Goal: Task Accomplishment & Management: Use online tool/utility

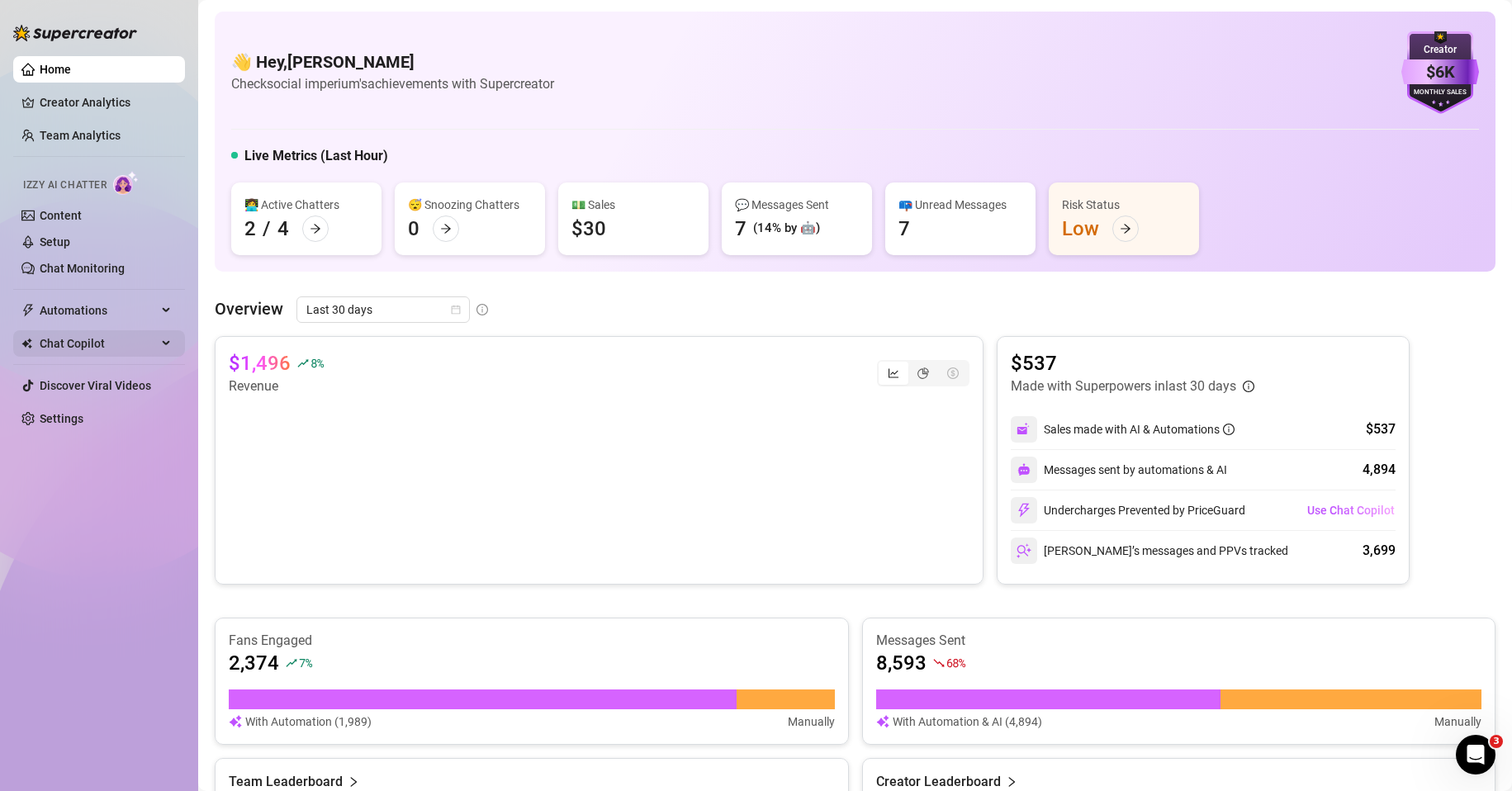
click at [108, 333] on span "Chat Copilot" at bounding box center [98, 343] width 118 height 26
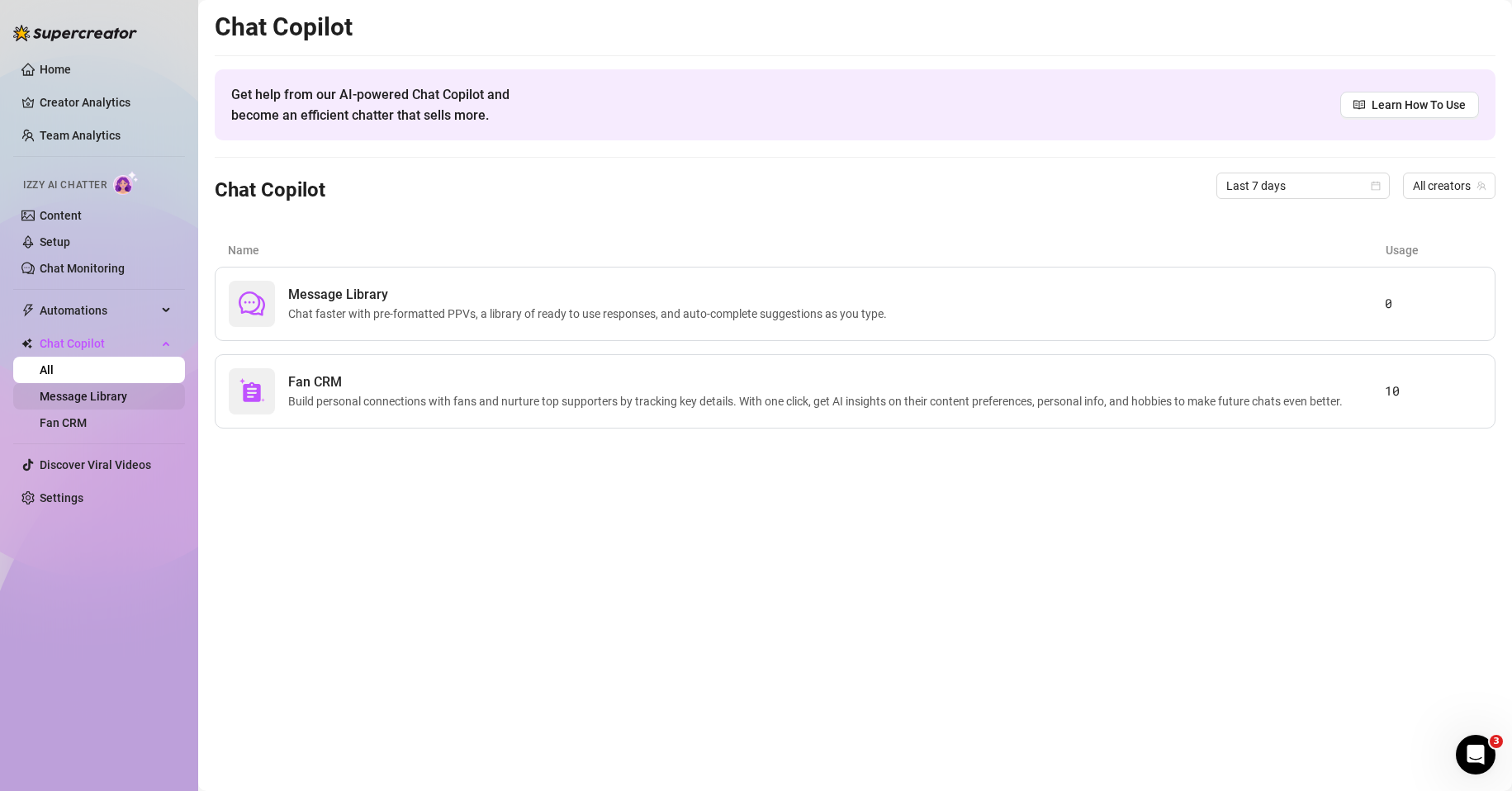
click at [96, 403] on link "Message Library" at bounding box center [83, 396] width 88 height 13
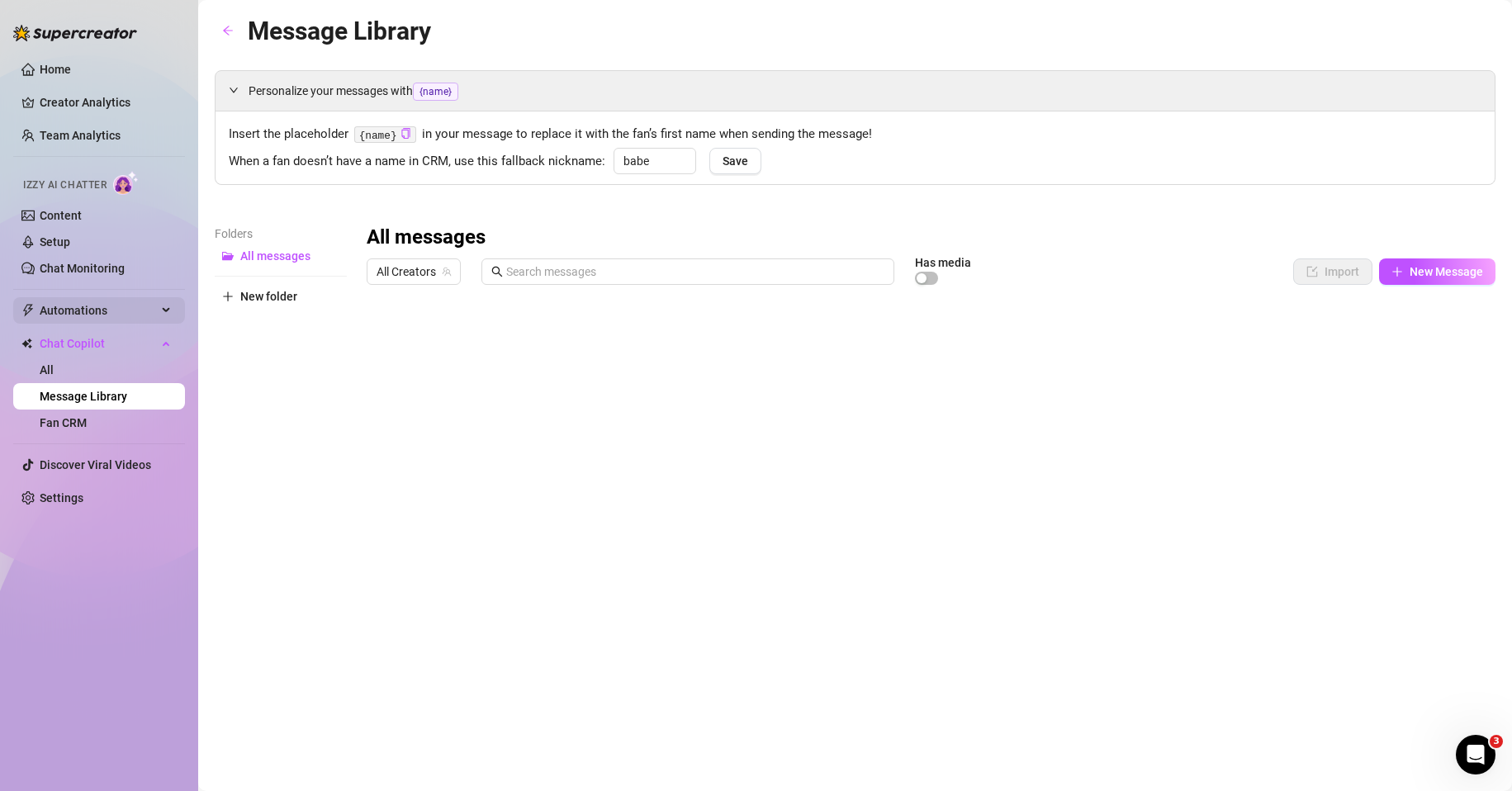
click at [122, 313] on span "Automations" at bounding box center [98, 311] width 118 height 26
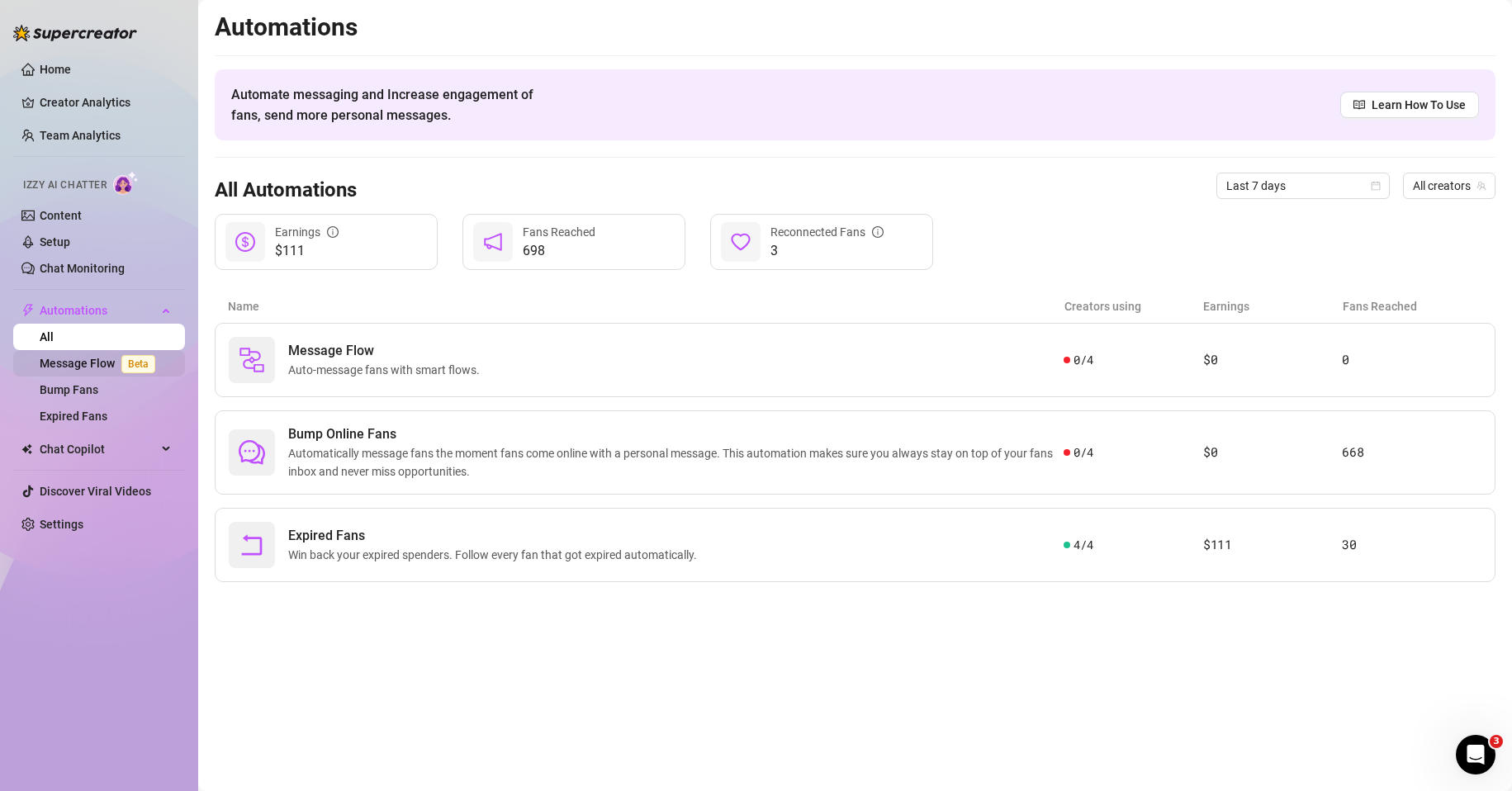
click at [98, 370] on link "Message Flow Beta" at bounding box center [100, 363] width 122 height 13
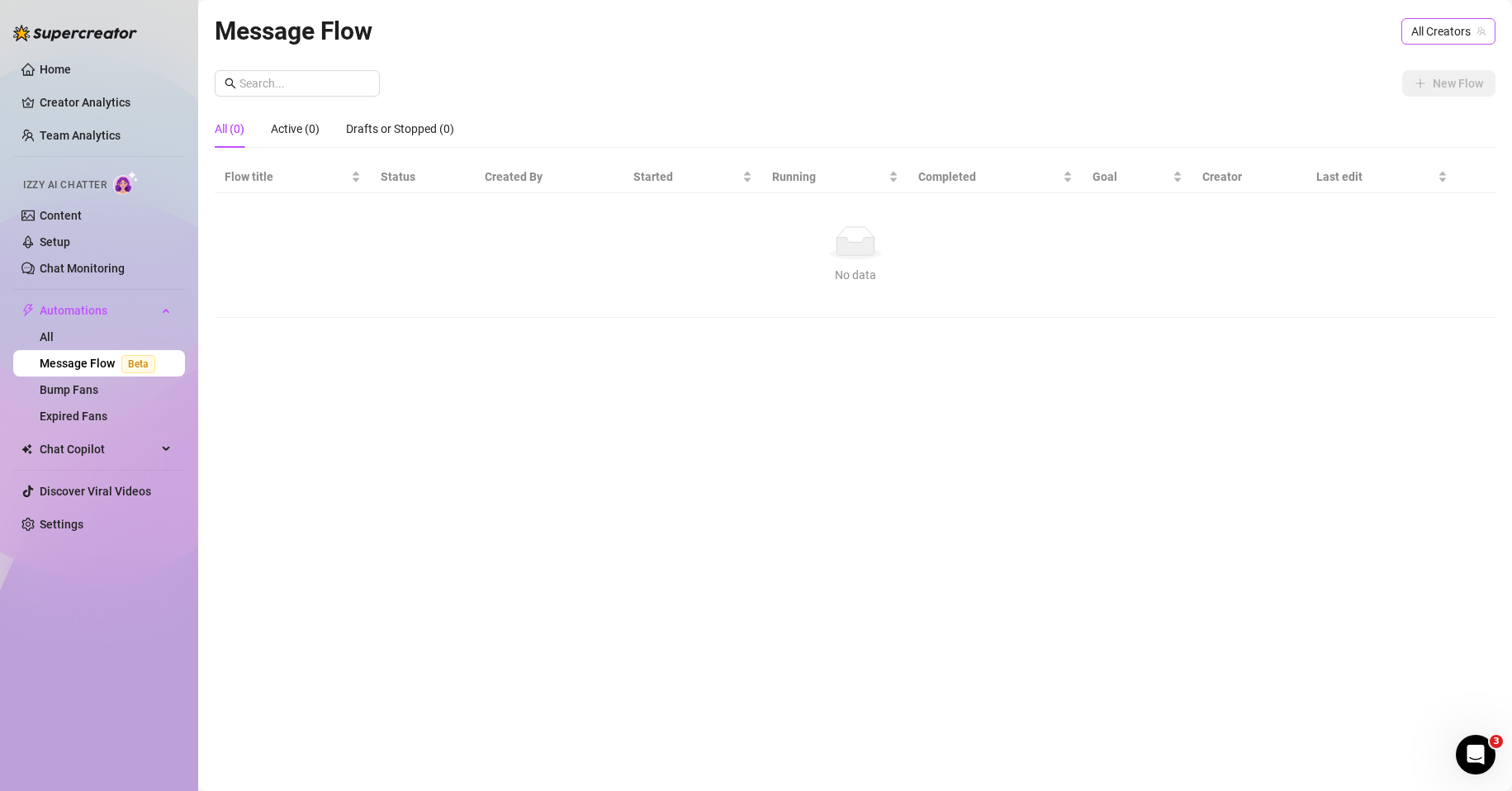
click at [1448, 39] on span "All Creators" at bounding box center [1449, 32] width 75 height 25
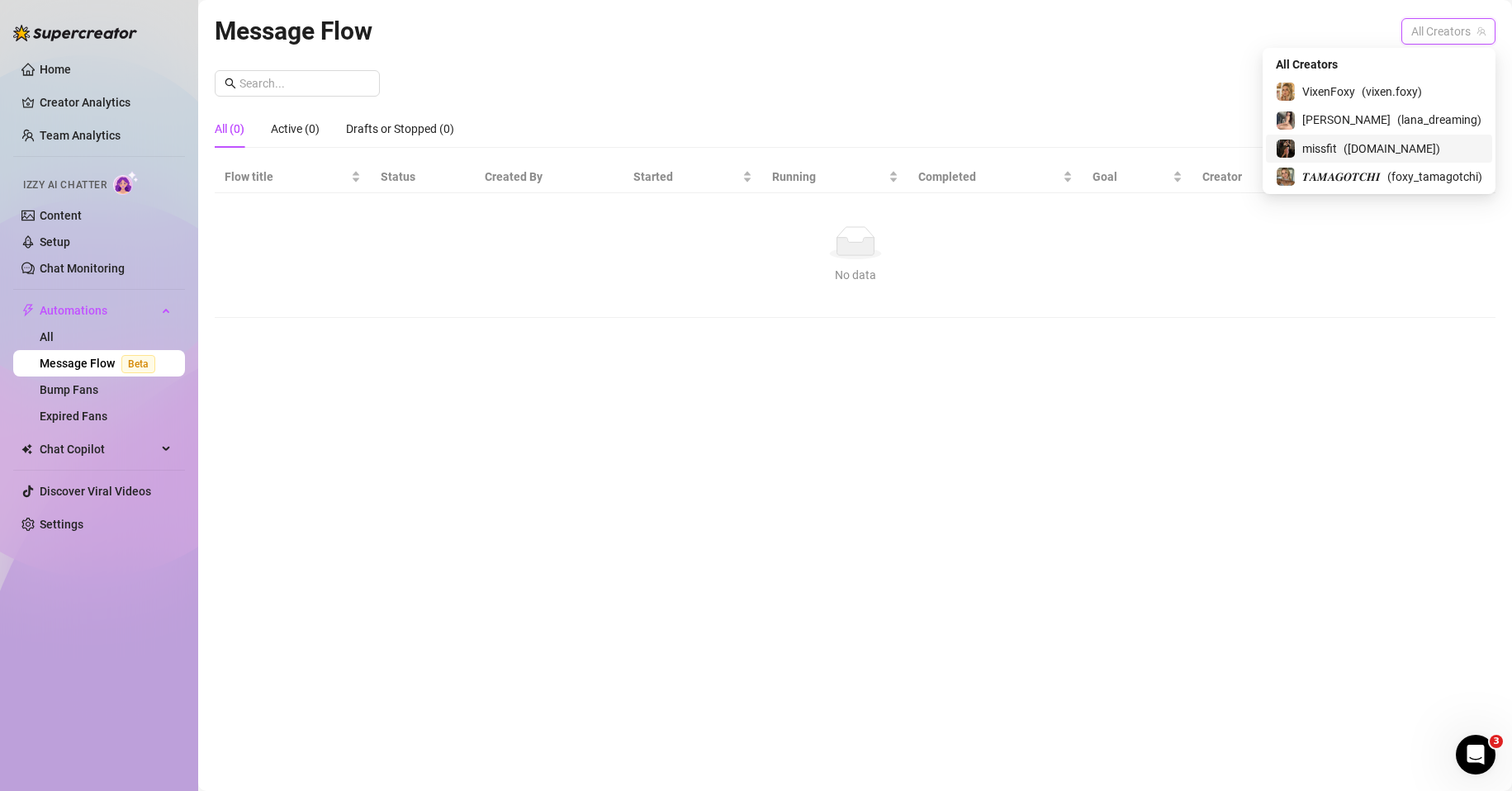
click at [1296, 147] on div "missfit ( miss.fit )" at bounding box center [1379, 148] width 206 height 20
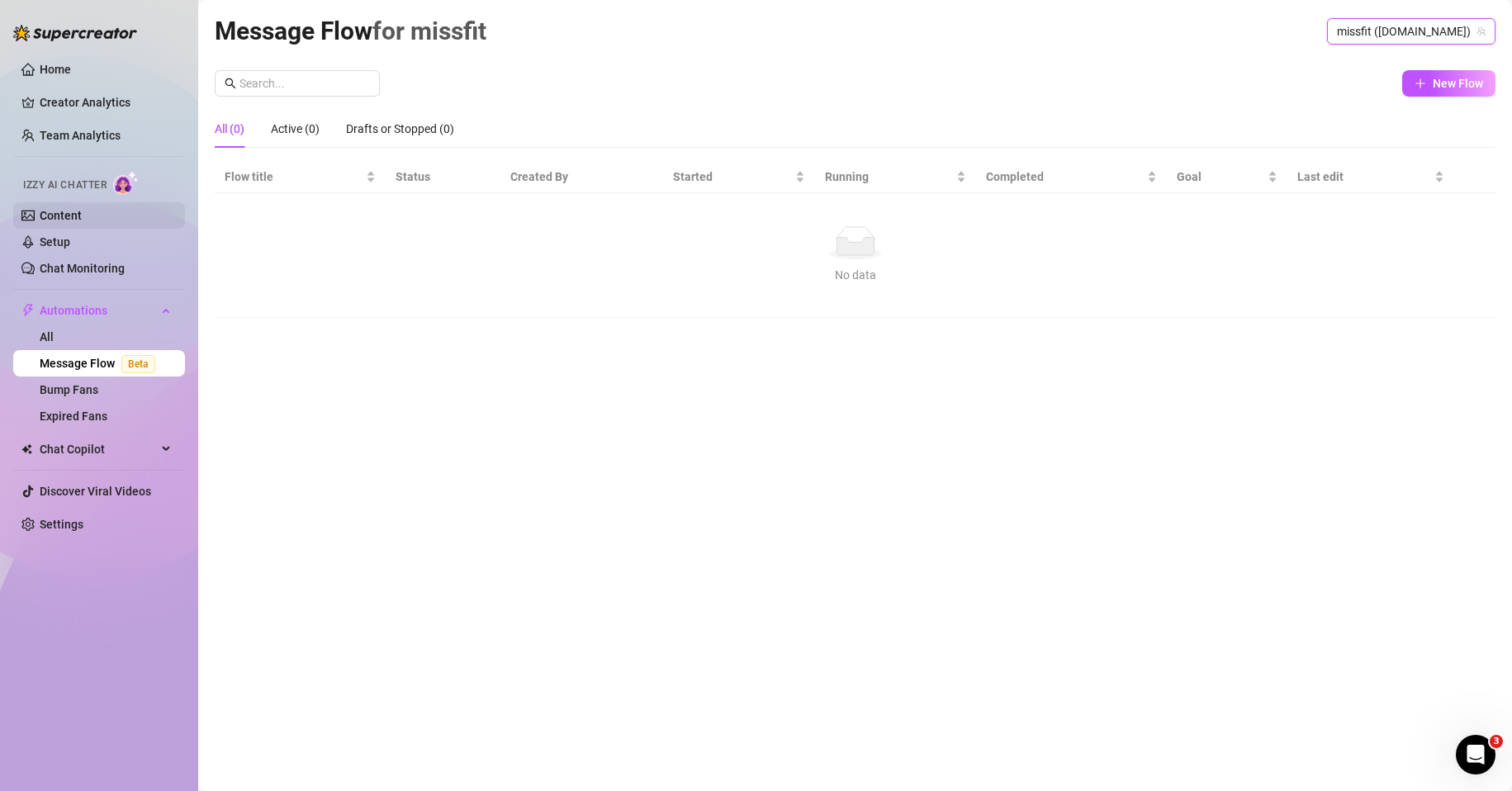
click at [82, 219] on link "Content" at bounding box center [61, 215] width 42 height 13
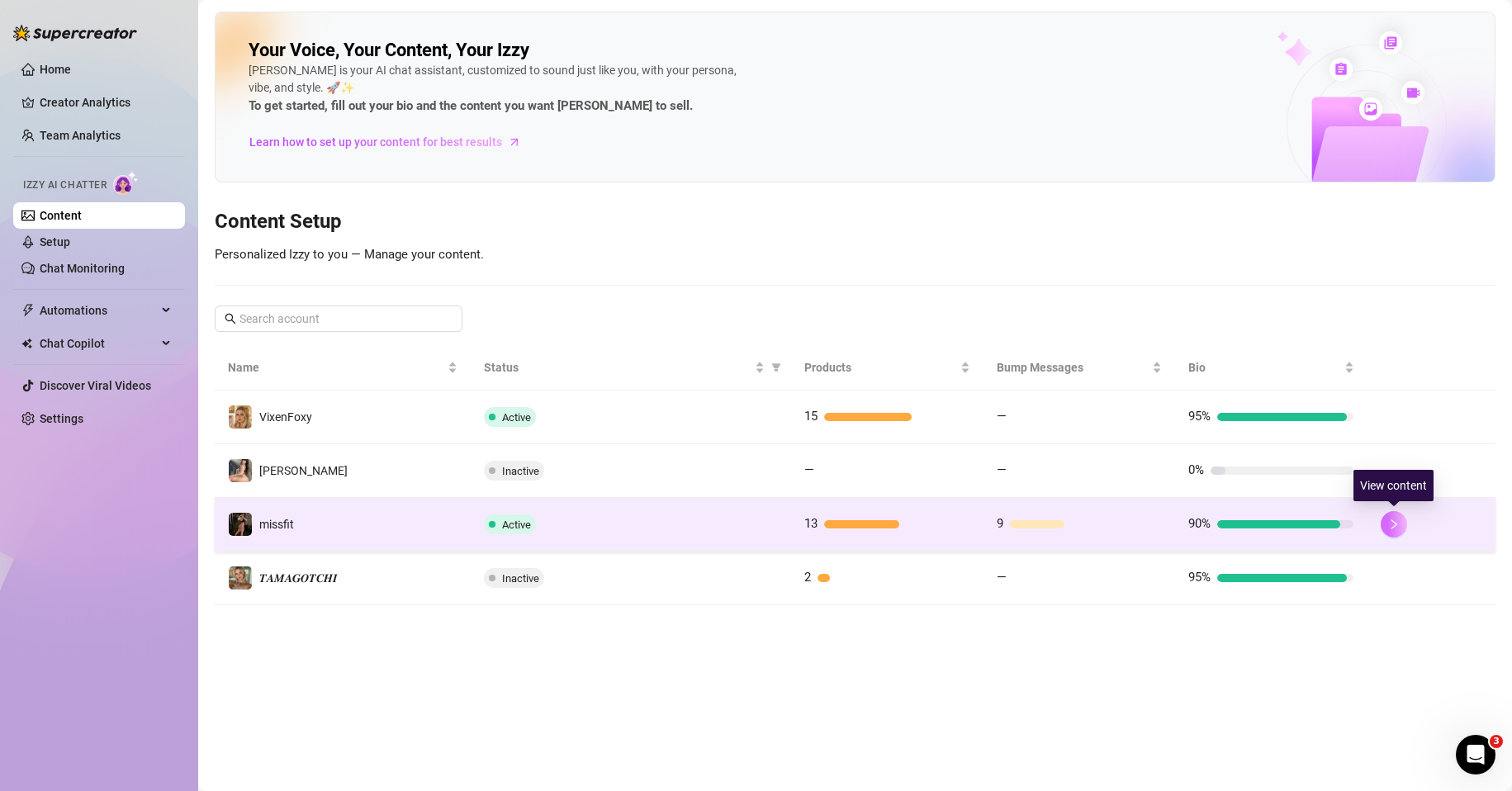
click at [1397, 517] on button "button" at bounding box center [1394, 524] width 26 height 26
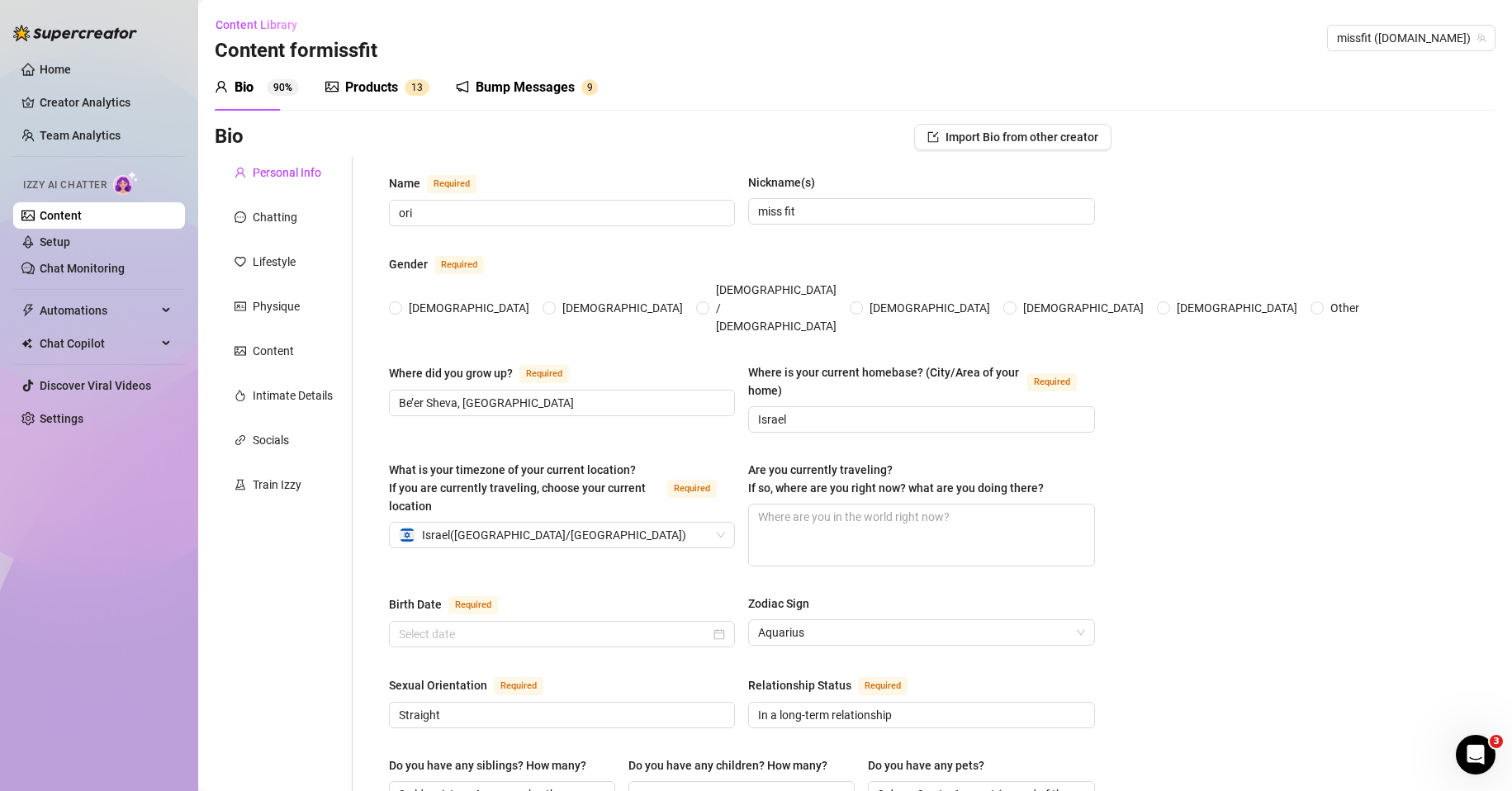
radio input "true"
type input "[DATE]"
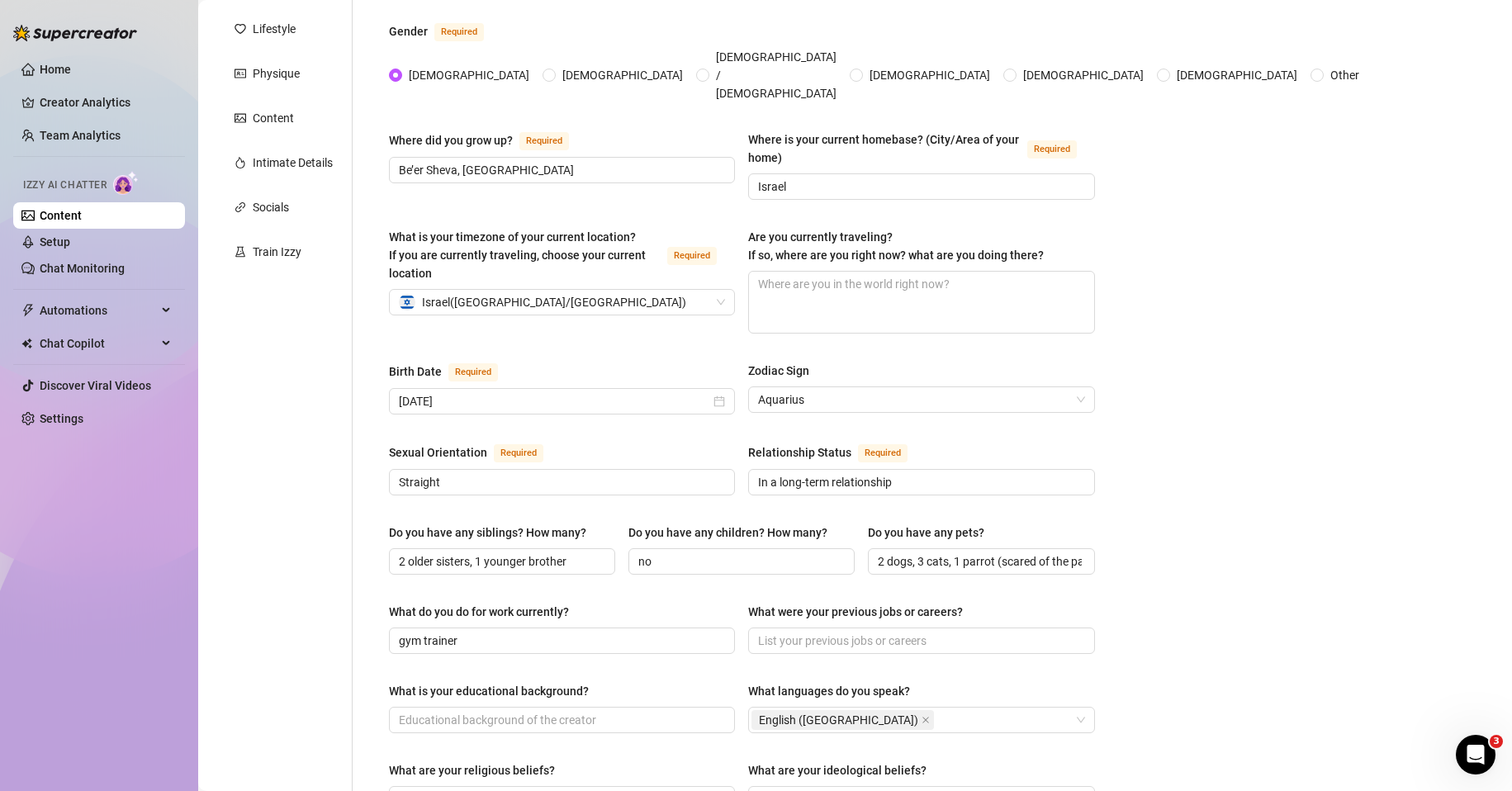
scroll to position [36, 0]
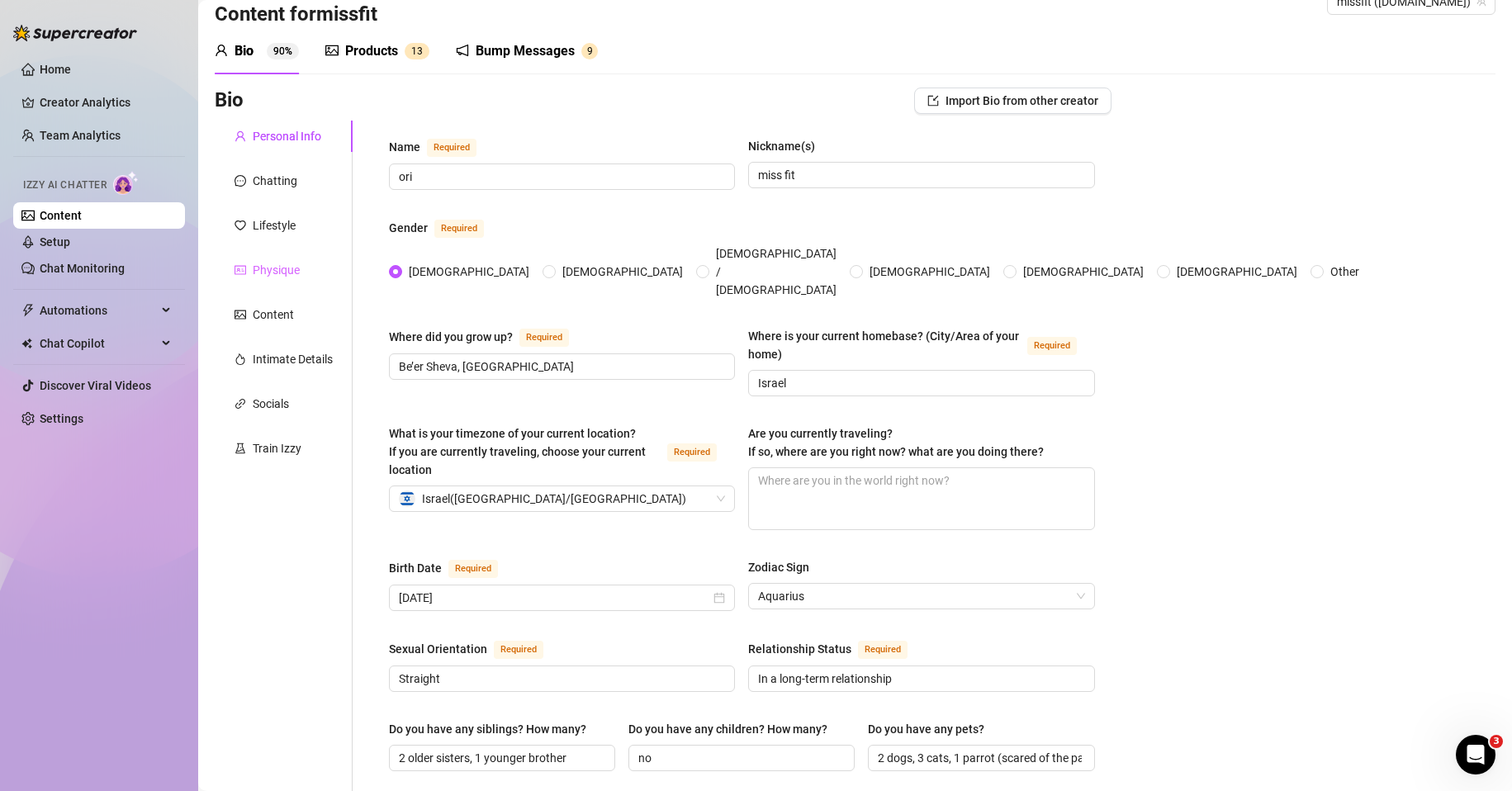
click at [284, 260] on div "Physique" at bounding box center [284, 270] width 138 height 32
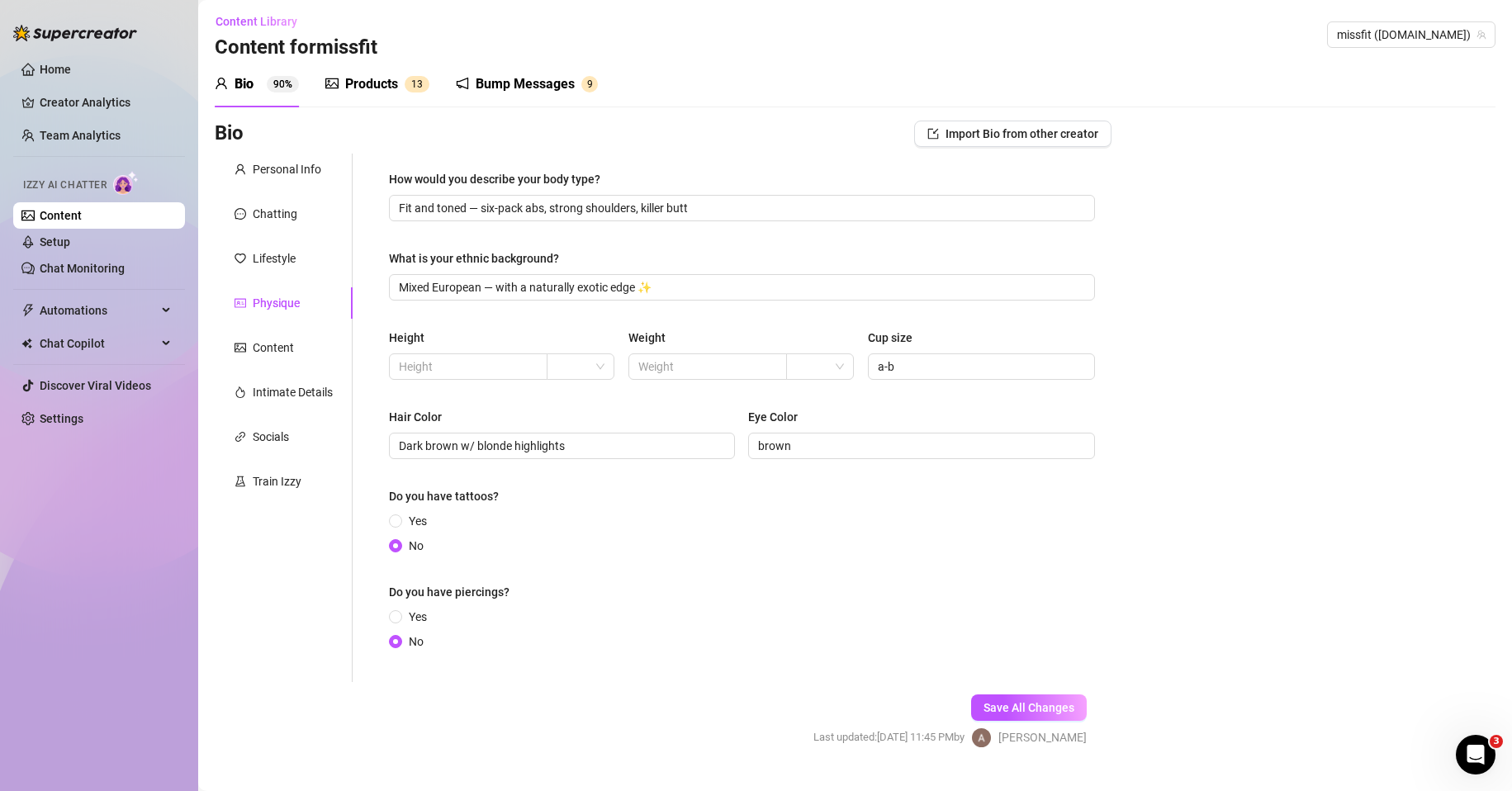
scroll to position [0, 0]
click at [278, 255] on div "Lifestyle" at bounding box center [274, 262] width 43 height 18
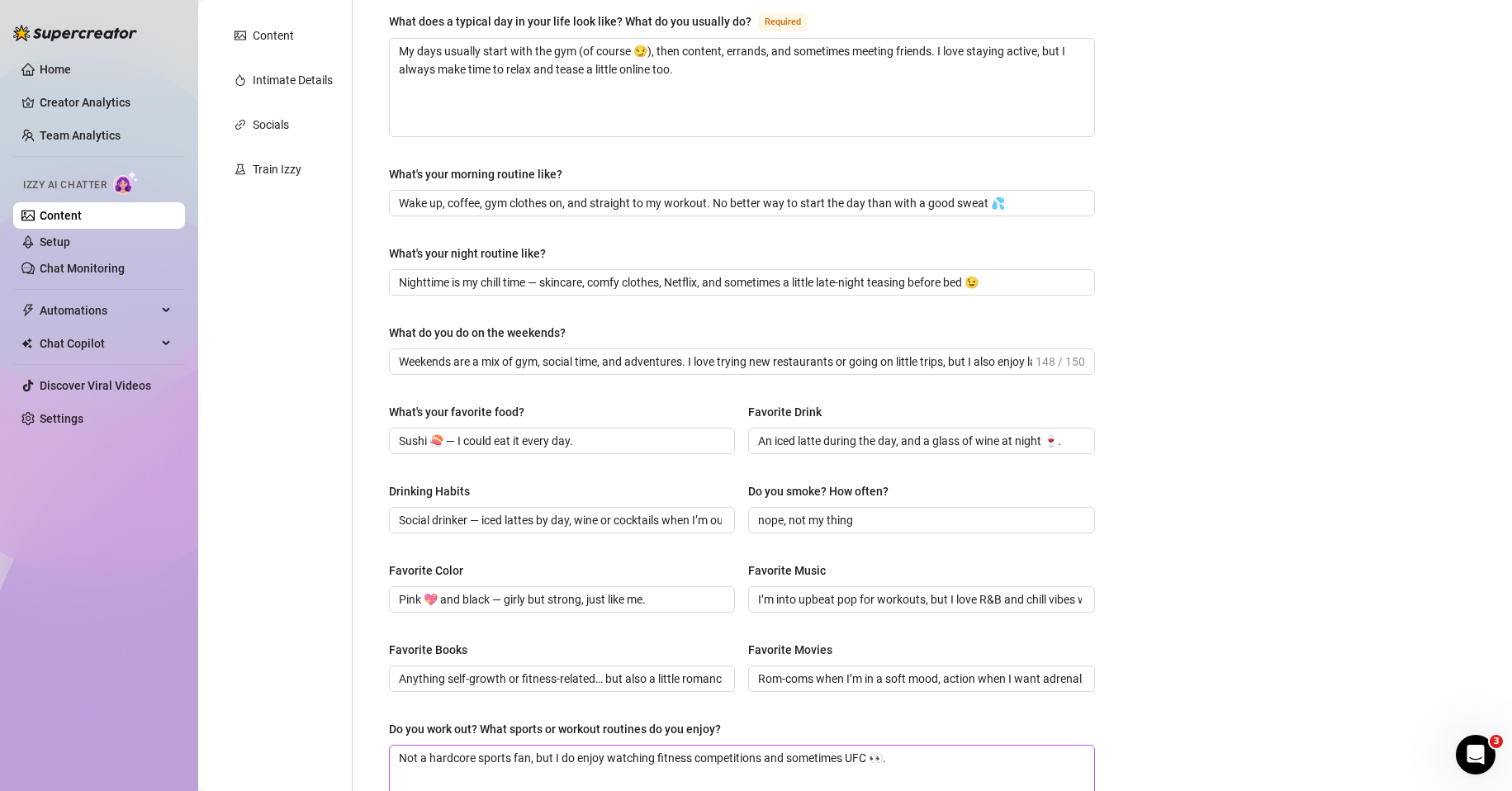
scroll to position [126, 0]
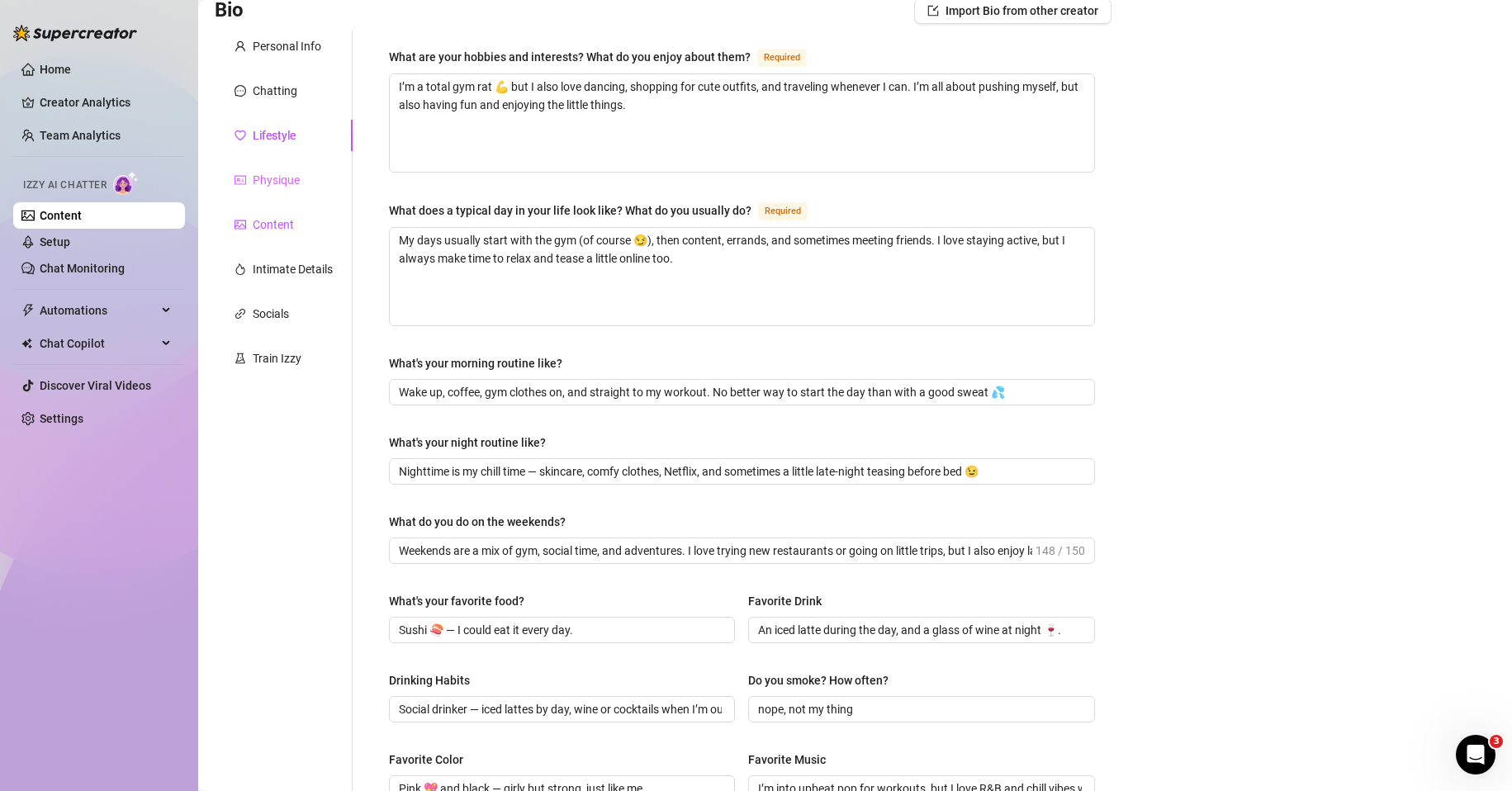
click at [277, 232] on div "Content" at bounding box center [273, 225] width 41 height 18
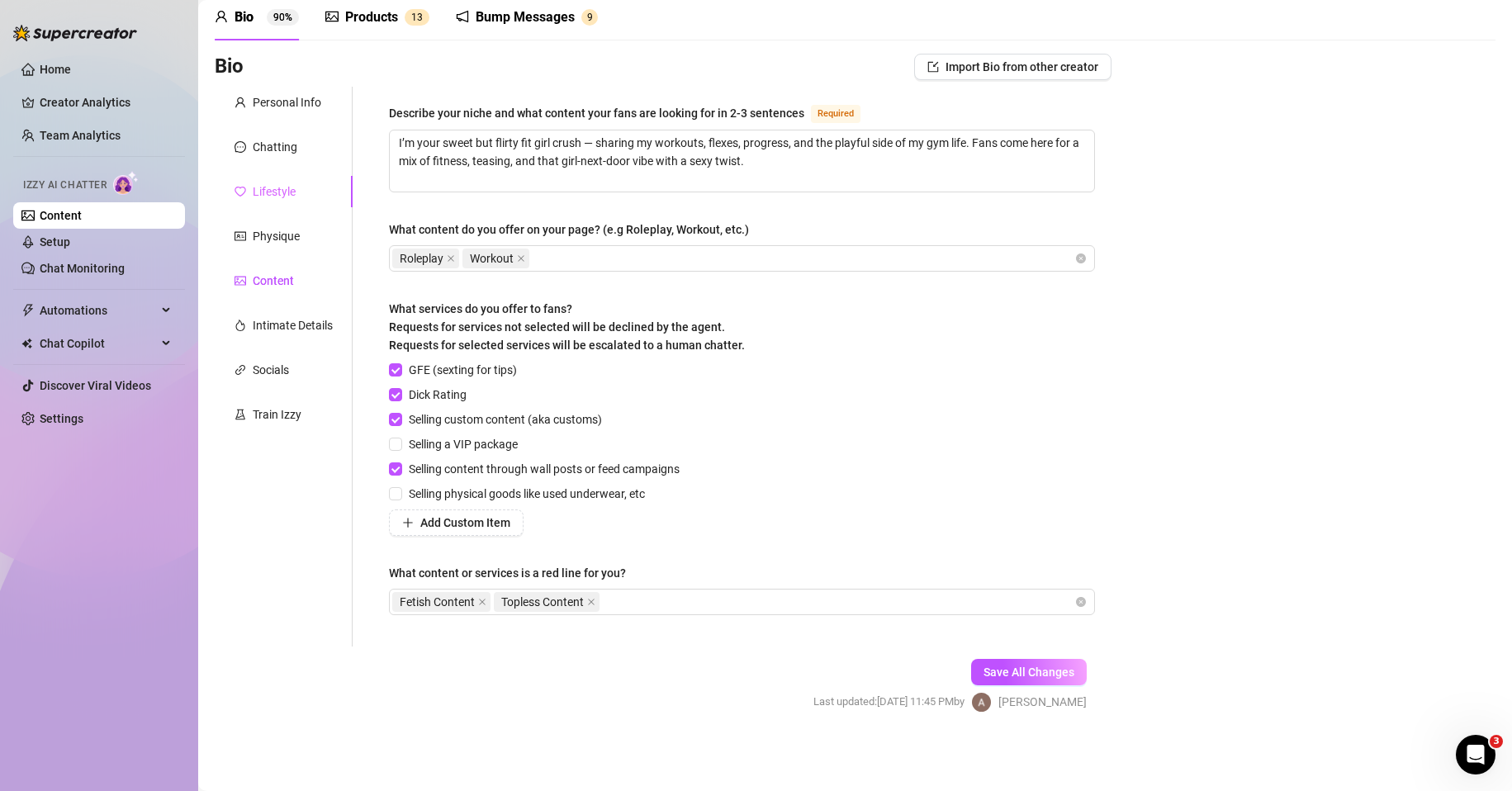
scroll to position [69, 0]
click at [278, 320] on div "Intimate Details" at bounding box center [292, 326] width 80 height 18
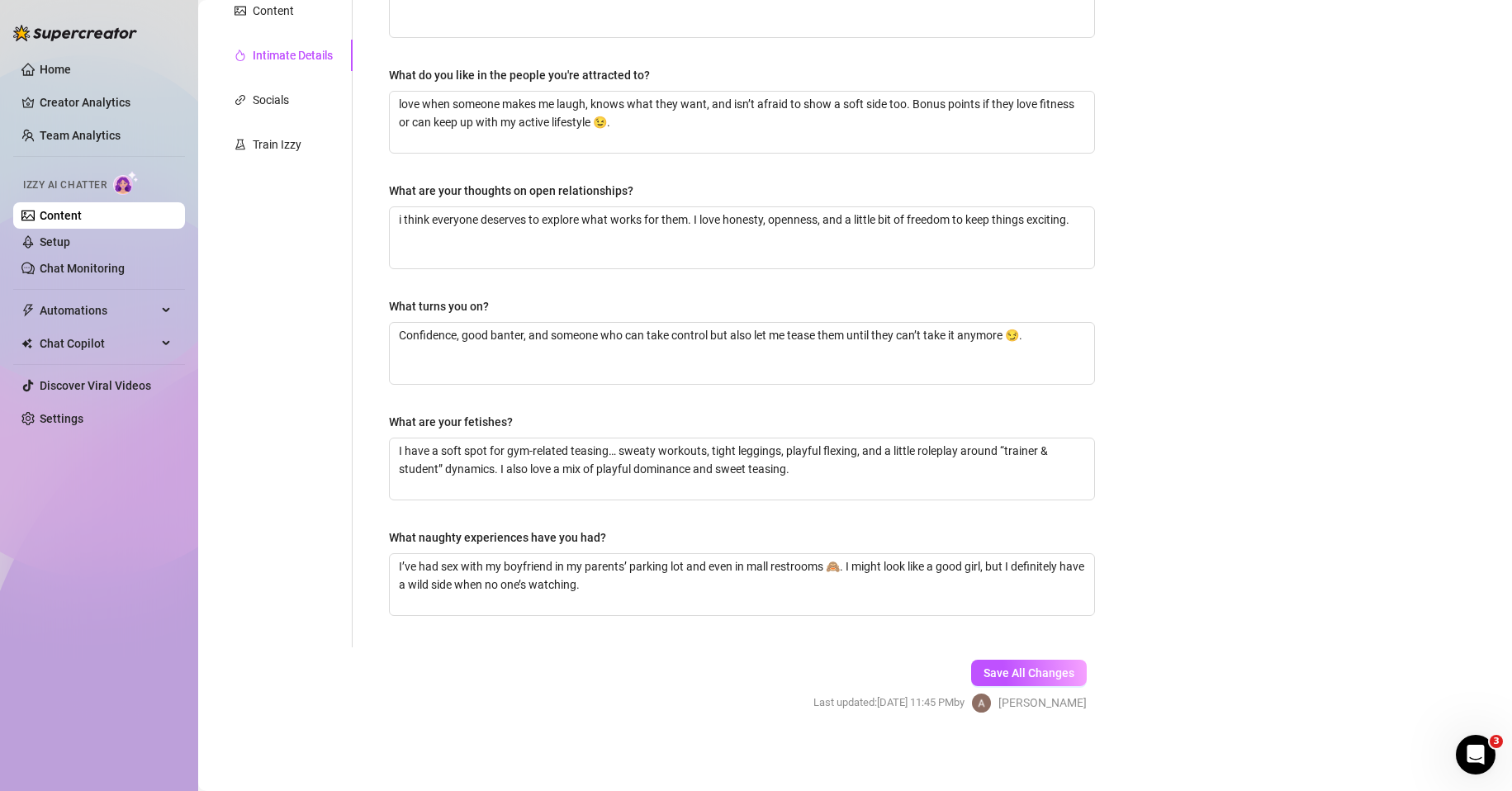
scroll to position [0, 0]
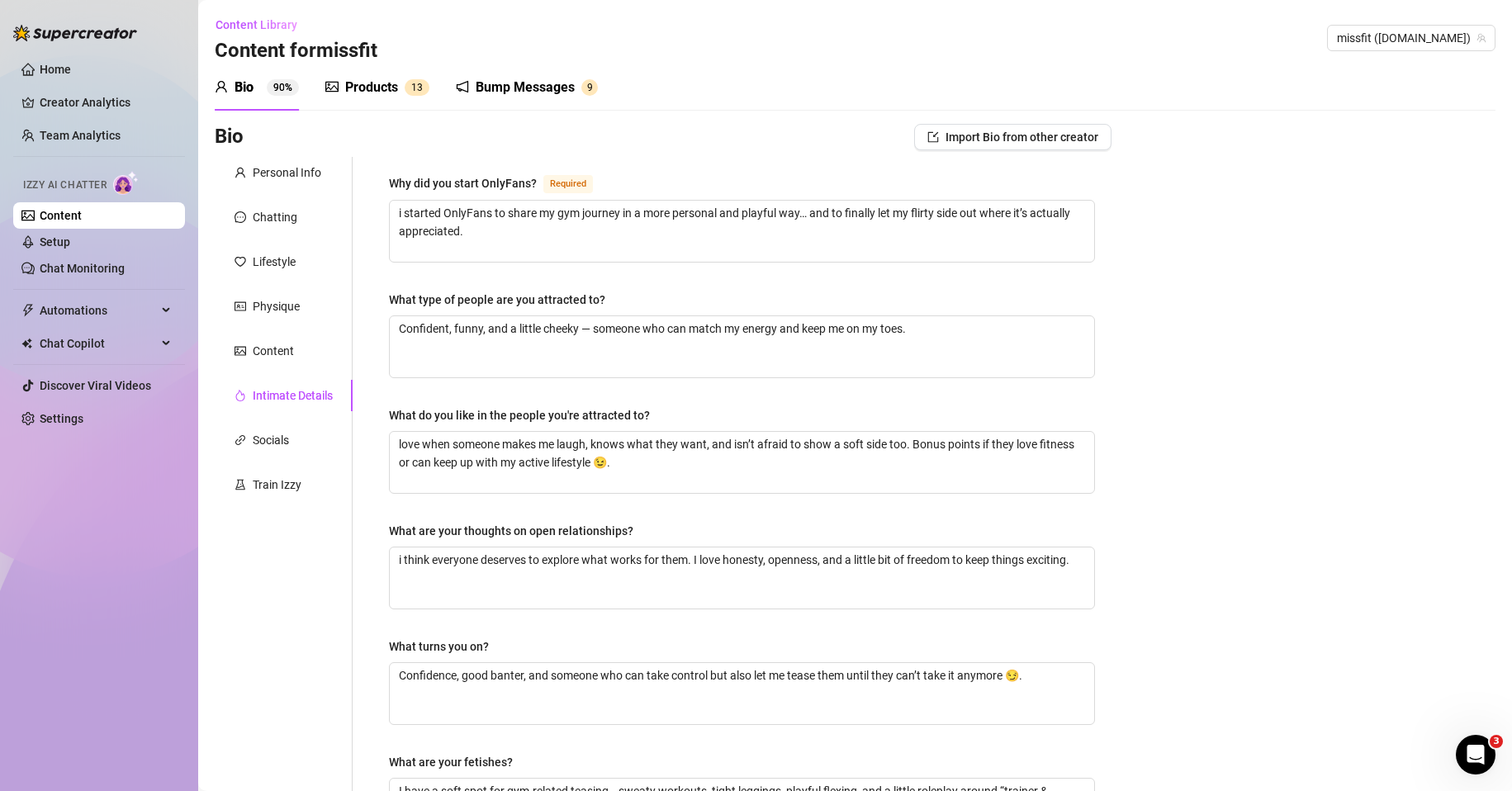
click at [363, 97] on div "Products" at bounding box center [371, 87] width 53 height 20
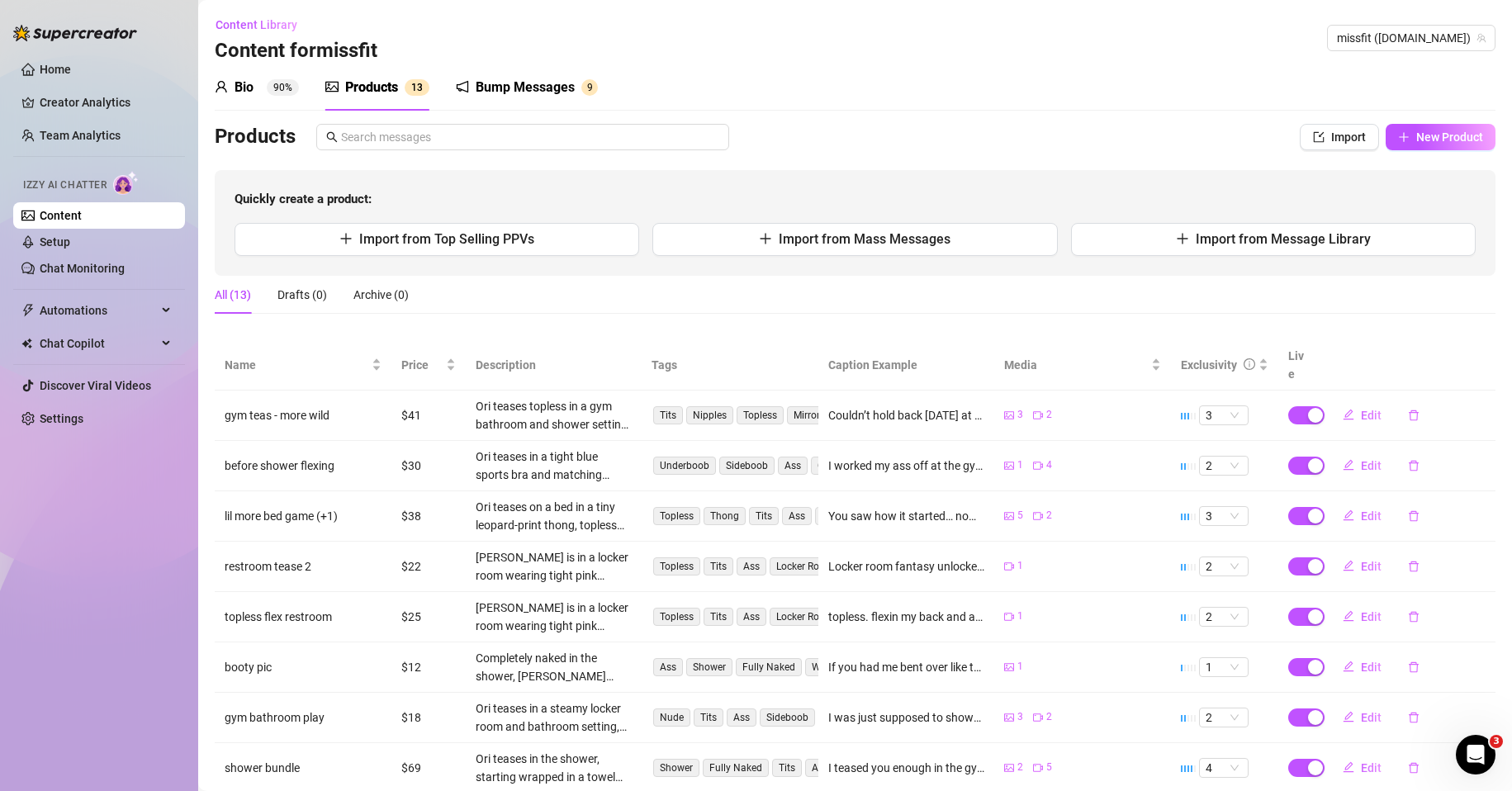
click at [801, 286] on div "All (13) Drafts (0) Archive (0)" at bounding box center [855, 294] width 1281 height 38
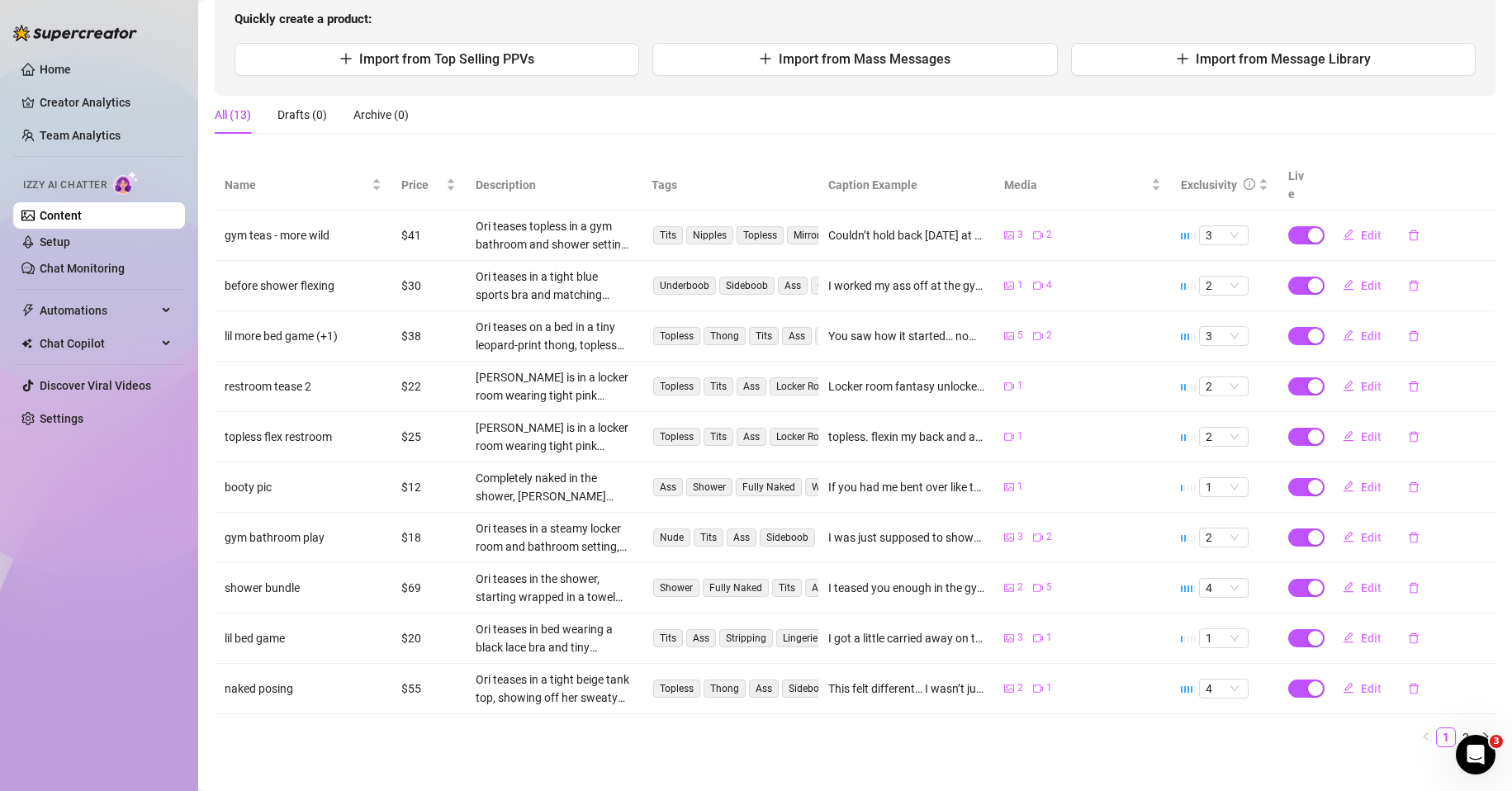
scroll to position [181, 0]
click at [351, 728] on ul "1 2" at bounding box center [855, 737] width 1281 height 20
click at [387, 742] on main "Content Library Content for missfit missfit (miss.fit) Bio 90% Products 1 3 Bum…" at bounding box center [855, 314] width 1314 height 990
click at [411, 737] on div "Name Price Description Tags Caption Example Media Exclusivity Live gym teas - m…" at bounding box center [855, 460] width 1281 height 600
click at [39, 687] on div "Home Creator Analytics Team Analytics Izzy AI Chatter Content Setup Chat Monito…" at bounding box center [99, 388] width 172 height 776
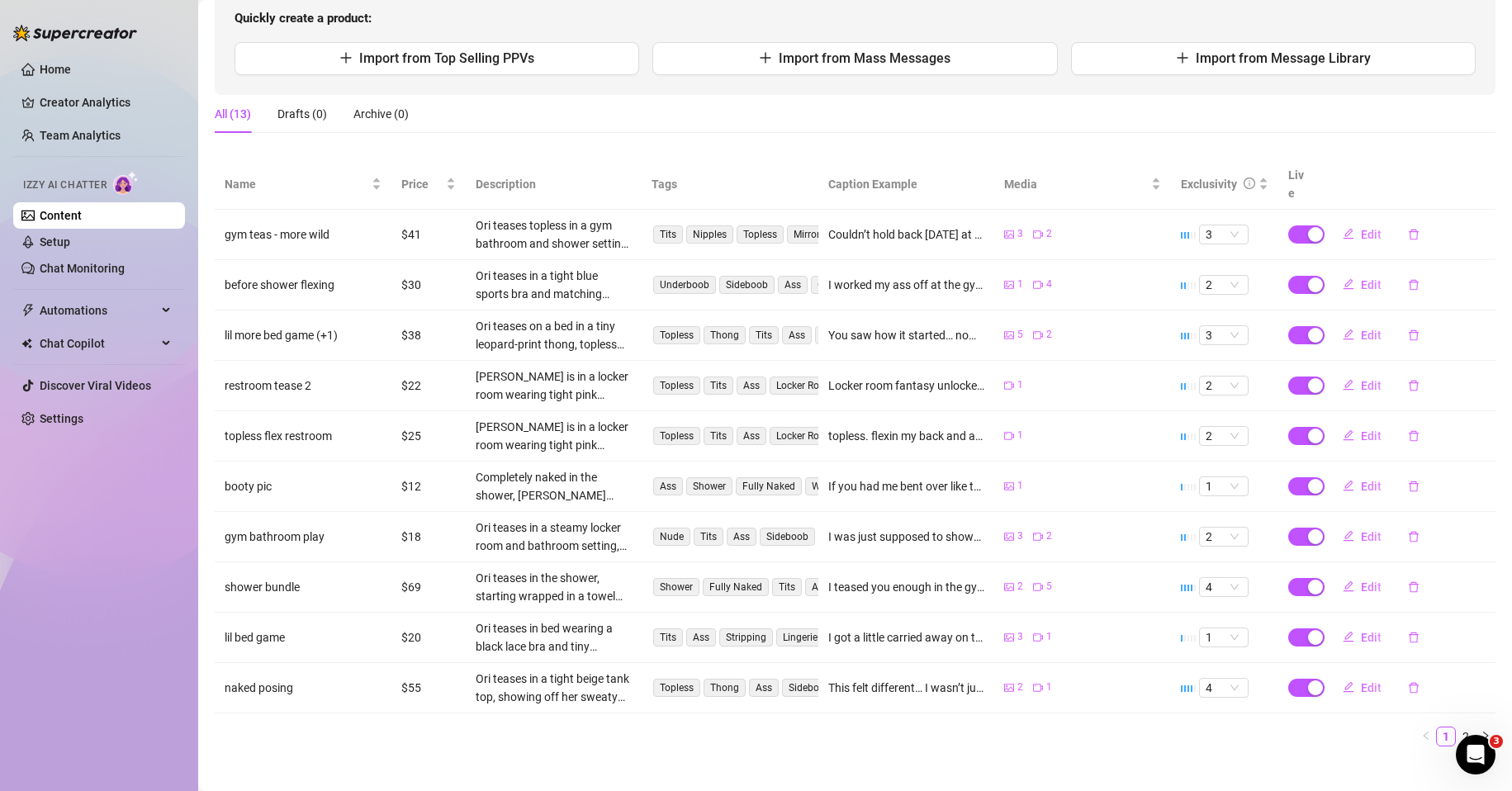
click at [858, 740] on div "Name Price Description Tags Caption Example Media Exclusivity Live gym teas - m…" at bounding box center [855, 460] width 1281 height 600
click at [755, 729] on div "Name Price Description Tags Caption Example Media Exclusivity Live gym teas - m…" at bounding box center [855, 460] width 1281 height 600
click at [477, 732] on div "Name Price Description Tags Caption Example Media Exclusivity Live gym teas - m…" at bounding box center [855, 460] width 1281 height 600
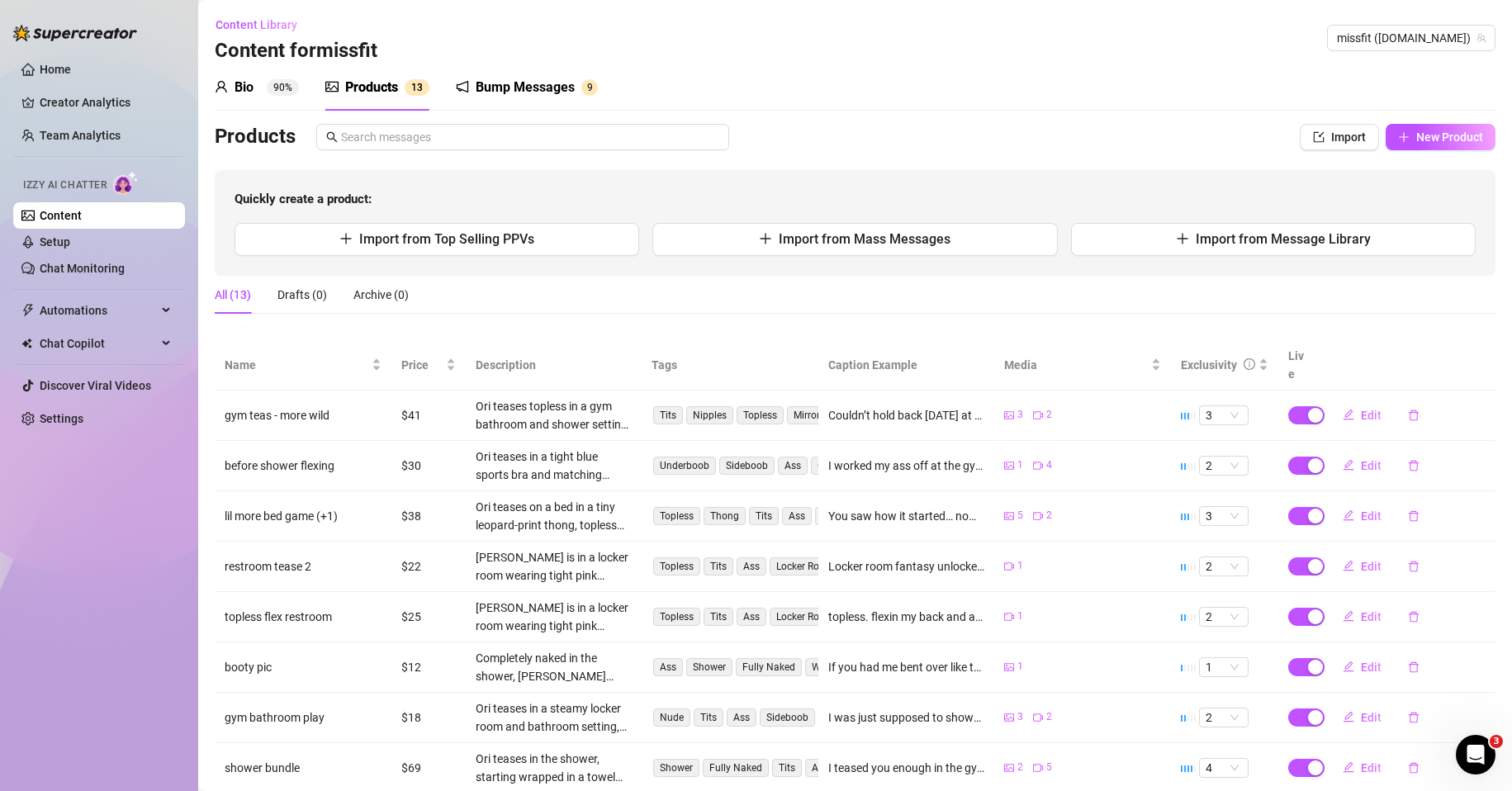
click at [521, 83] on div "Bump Messages" at bounding box center [525, 87] width 99 height 20
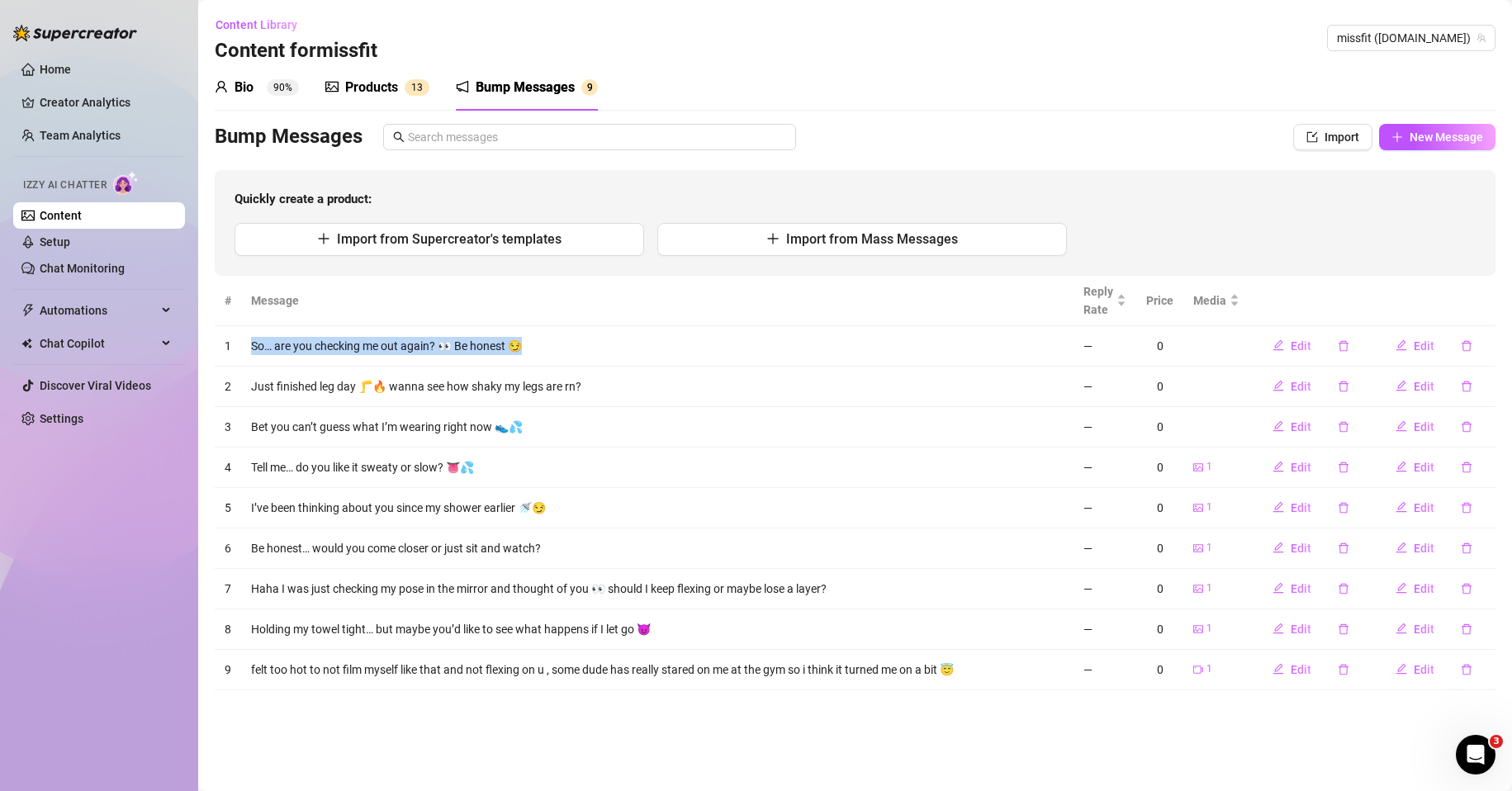
drag, startPoint x: 250, startPoint y: 344, endPoint x: 547, endPoint y: 349, distance: 297.0
click at [547, 349] on td "So… are you checking me out again? 👀 Be honest 😏" at bounding box center [658, 347] width 832 height 40
click at [564, 345] on td "So… are you checking me out again? 👀 Be honest 😏" at bounding box center [658, 347] width 832 height 40
drag, startPoint x: 519, startPoint y: 348, endPoint x: 252, endPoint y: 355, distance: 267.1
click at [252, 355] on td "So… are you checking me out again? 👀 Be honest 😏" at bounding box center [658, 347] width 832 height 40
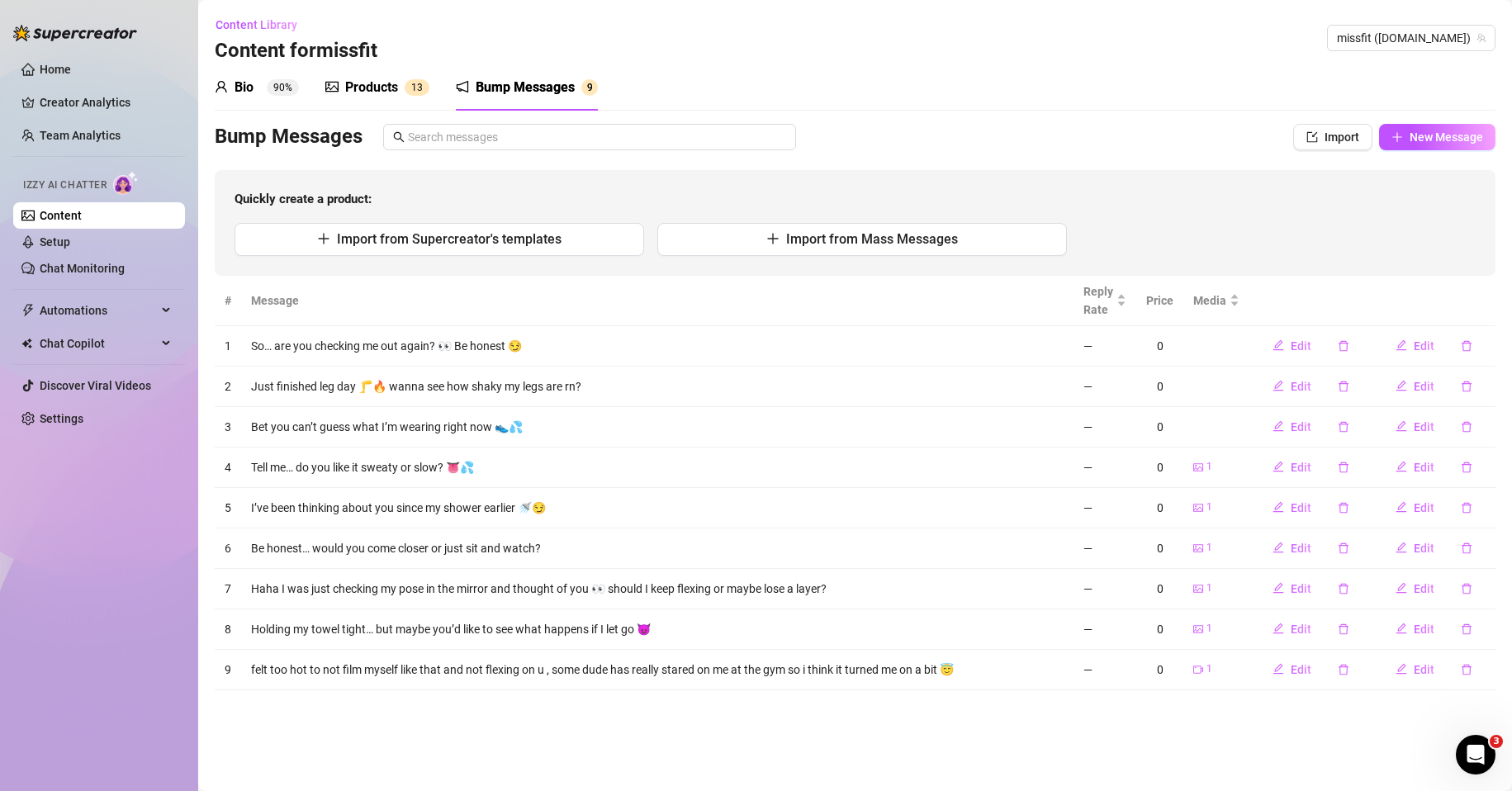
click at [623, 367] on td "Just finished leg day 🦵🔥 wanna see how shaky my legs are rn?" at bounding box center [658, 387] width 832 height 40
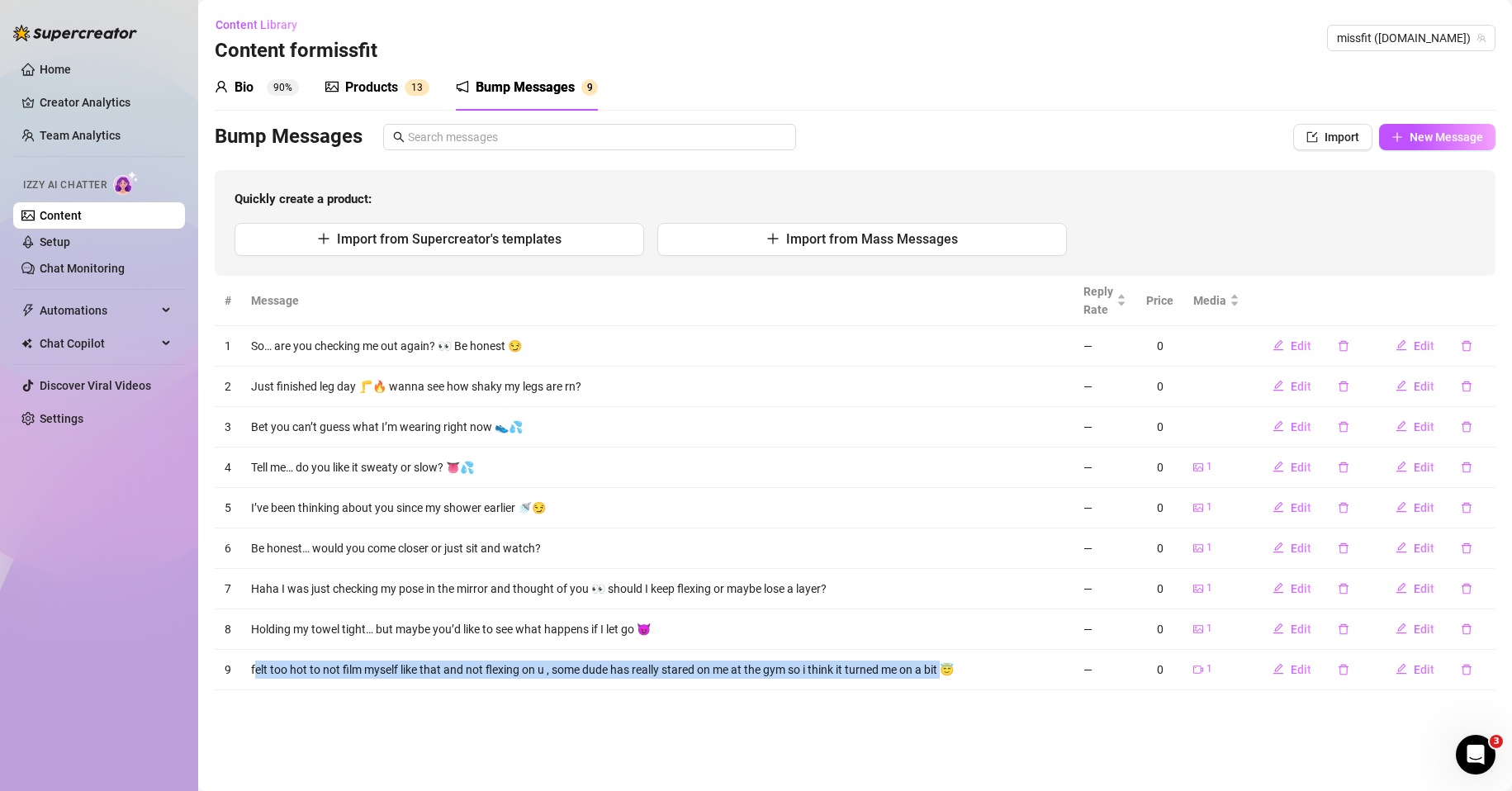
drag, startPoint x: 254, startPoint y: 671, endPoint x: 959, endPoint y: 672, distance: 705.0
click at [958, 672] on td "felt too hot to not film myself like that and not flexing on u , some dude has …" at bounding box center [658, 670] width 832 height 40
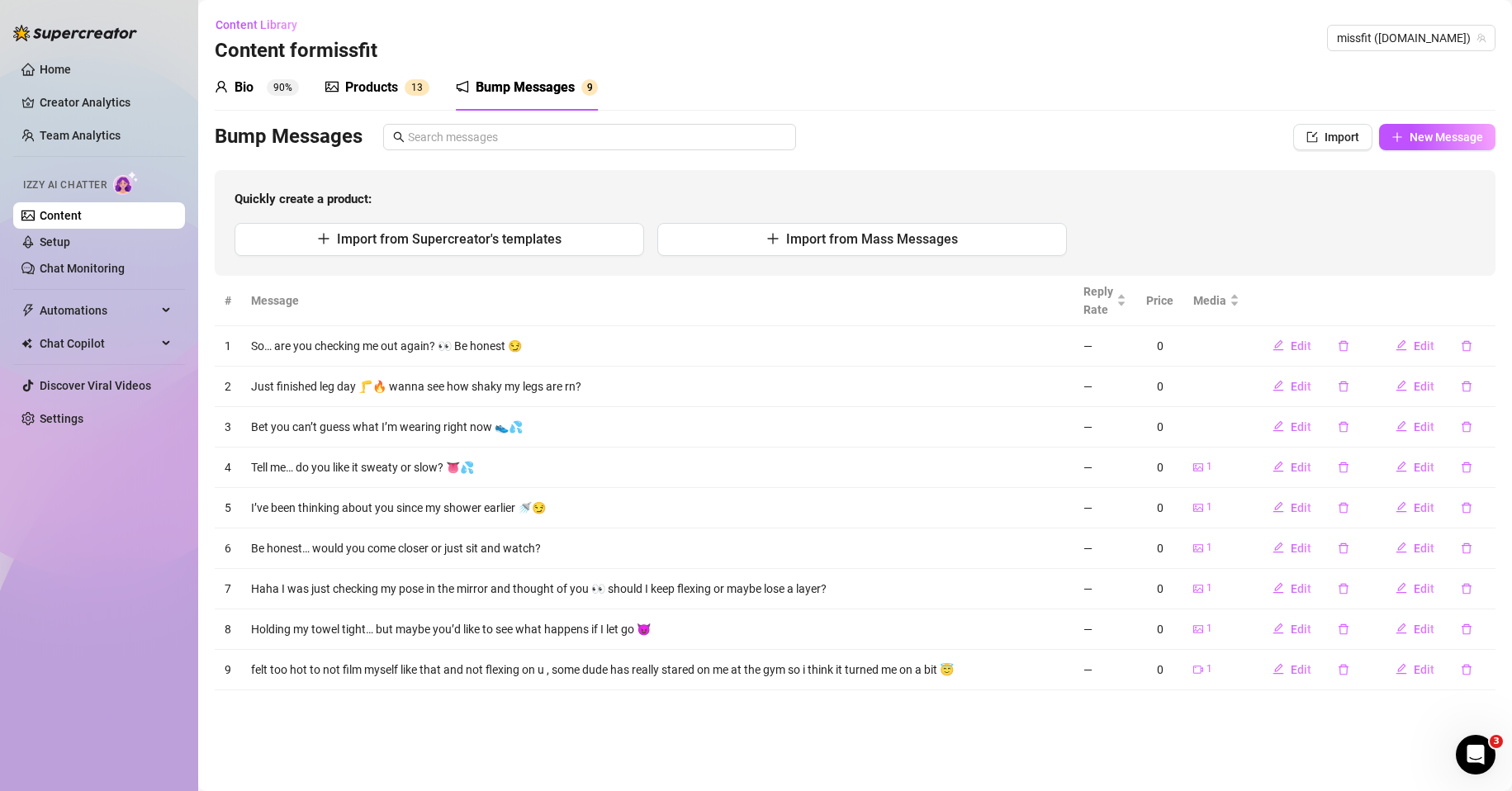
click at [986, 620] on td "Holding my towel tight… but maybe you’d like to see what happens if I let go 😈" at bounding box center [658, 629] width 832 height 40
drag, startPoint x: 522, startPoint y: 343, endPoint x: 248, endPoint y: 347, distance: 274.0
click at [248, 347] on td "So… are you checking me out again? 👀 Be honest 😏" at bounding box center [658, 347] width 832 height 40
click at [545, 356] on td "So… are you checking me out again? 👀 Be honest 😏" at bounding box center [658, 347] width 832 height 40
click at [755, 369] on td "Just finished leg day 🦵🔥 wanna see how shaky my legs are rn?" at bounding box center [658, 387] width 832 height 40
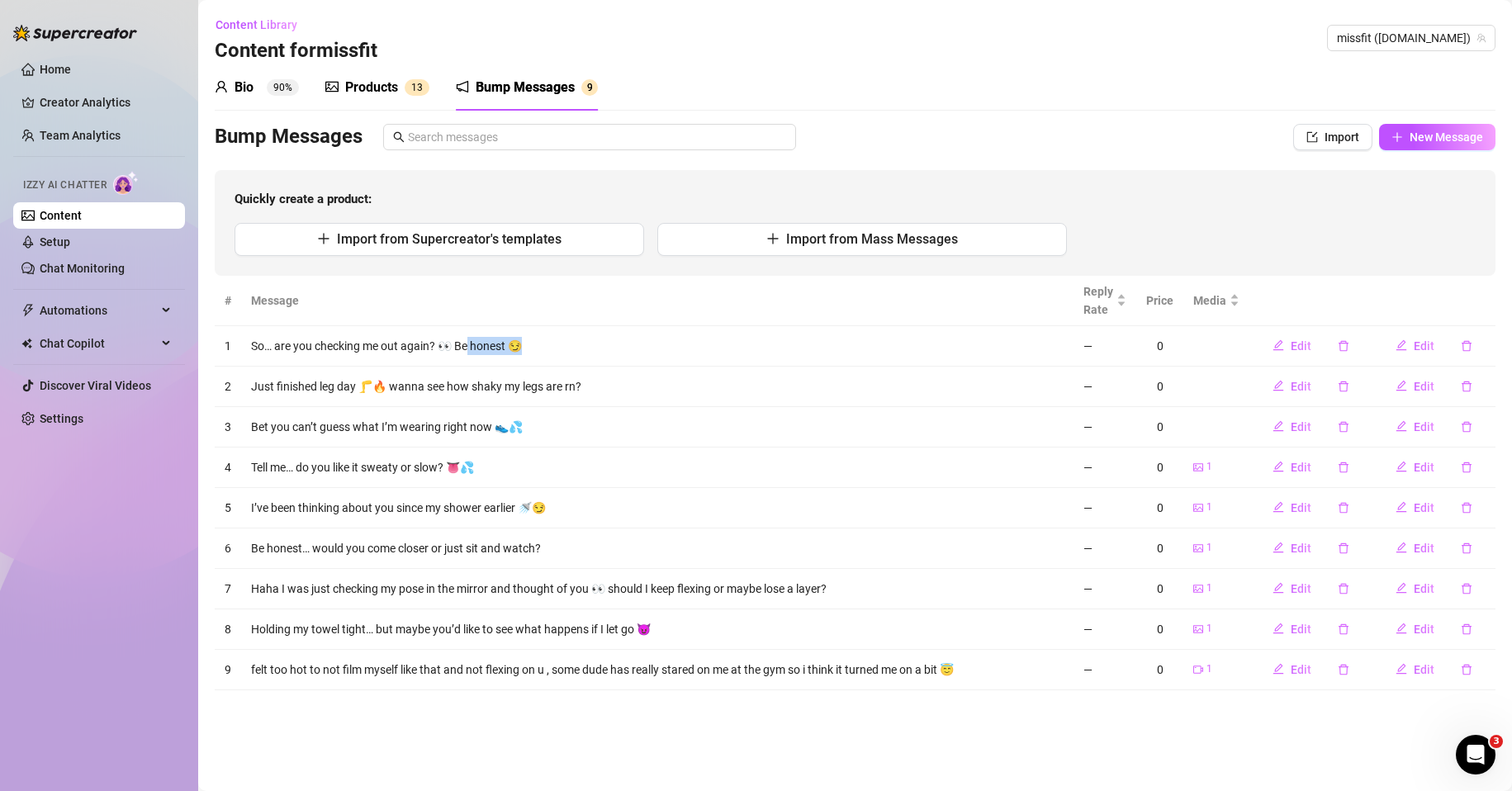
drag, startPoint x: 530, startPoint y: 347, endPoint x: 469, endPoint y: 354, distance: 61.4
click at [469, 354] on td "So… are you checking me out again? 👀 Be honest 😏" at bounding box center [658, 347] width 832 height 40
click at [631, 352] on td "So… are you checking me out again? 👀 Be honest 😏" at bounding box center [658, 347] width 832 height 40
click at [664, 430] on td "Bet you can’t guess what I’m wearing right now 👟💦" at bounding box center [658, 428] width 832 height 40
drag, startPoint x: 281, startPoint y: 347, endPoint x: 331, endPoint y: 348, distance: 50.0
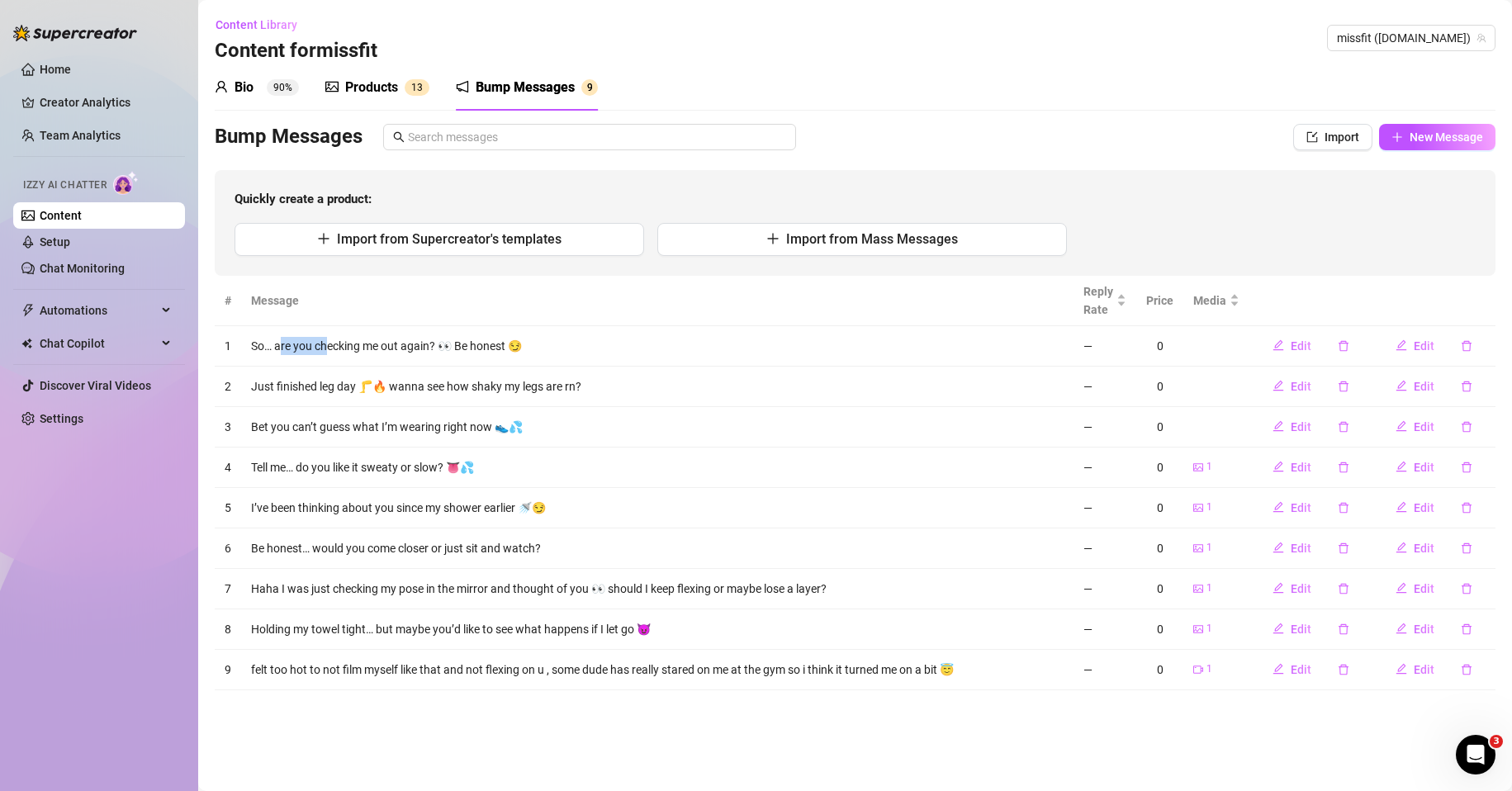
click at [331, 348] on td "So… are you checking me out again? 👀 Be honest 😏" at bounding box center [658, 347] width 832 height 40
click at [324, 363] on td "So… are you checking me out again? 👀 Be honest 😏" at bounding box center [658, 347] width 832 height 40
drag, startPoint x: 270, startPoint y: 347, endPoint x: 310, endPoint y: 356, distance: 41.0
click at [311, 348] on td "So… are you checking me out again? 👀 Be honest 😏" at bounding box center [658, 347] width 832 height 40
click at [306, 362] on td "So… are you checking me out again? 👀 Be honest 😏" at bounding box center [658, 347] width 832 height 40
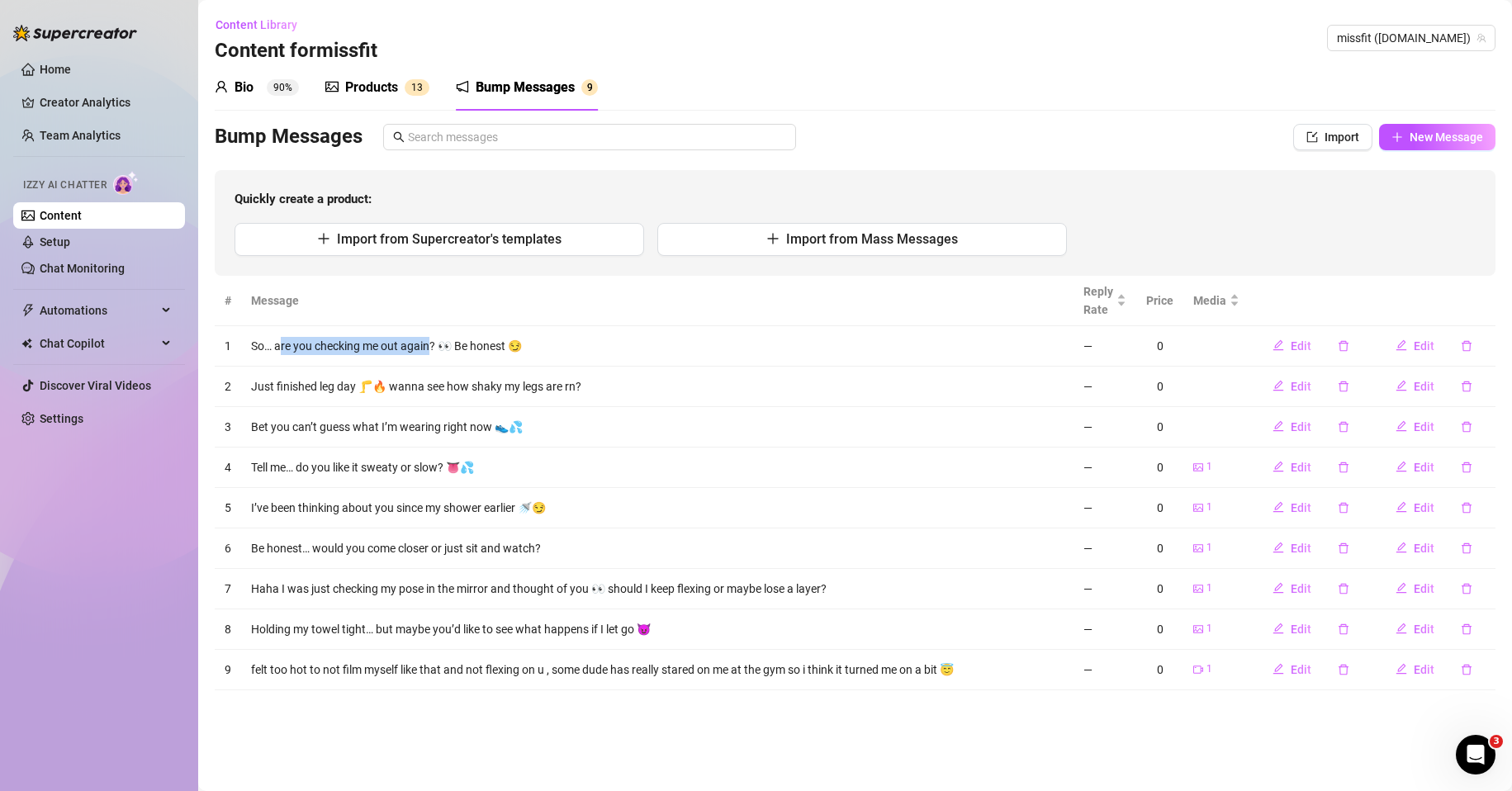
drag, startPoint x: 281, startPoint y: 352, endPoint x: 439, endPoint y: 354, distance: 158.0
click at [434, 354] on td "So… are you checking me out again? 👀 Be honest 😏" at bounding box center [658, 347] width 832 height 40
click at [439, 354] on td "So… are you checking me out again? 👀 Be honest 😏" at bounding box center [658, 347] width 832 height 40
drag, startPoint x: 504, startPoint y: 347, endPoint x: 252, endPoint y: 352, distance: 252.0
click at [252, 352] on td "So… are you checking me out again? 👀 Be honest 😏" at bounding box center [658, 347] width 832 height 40
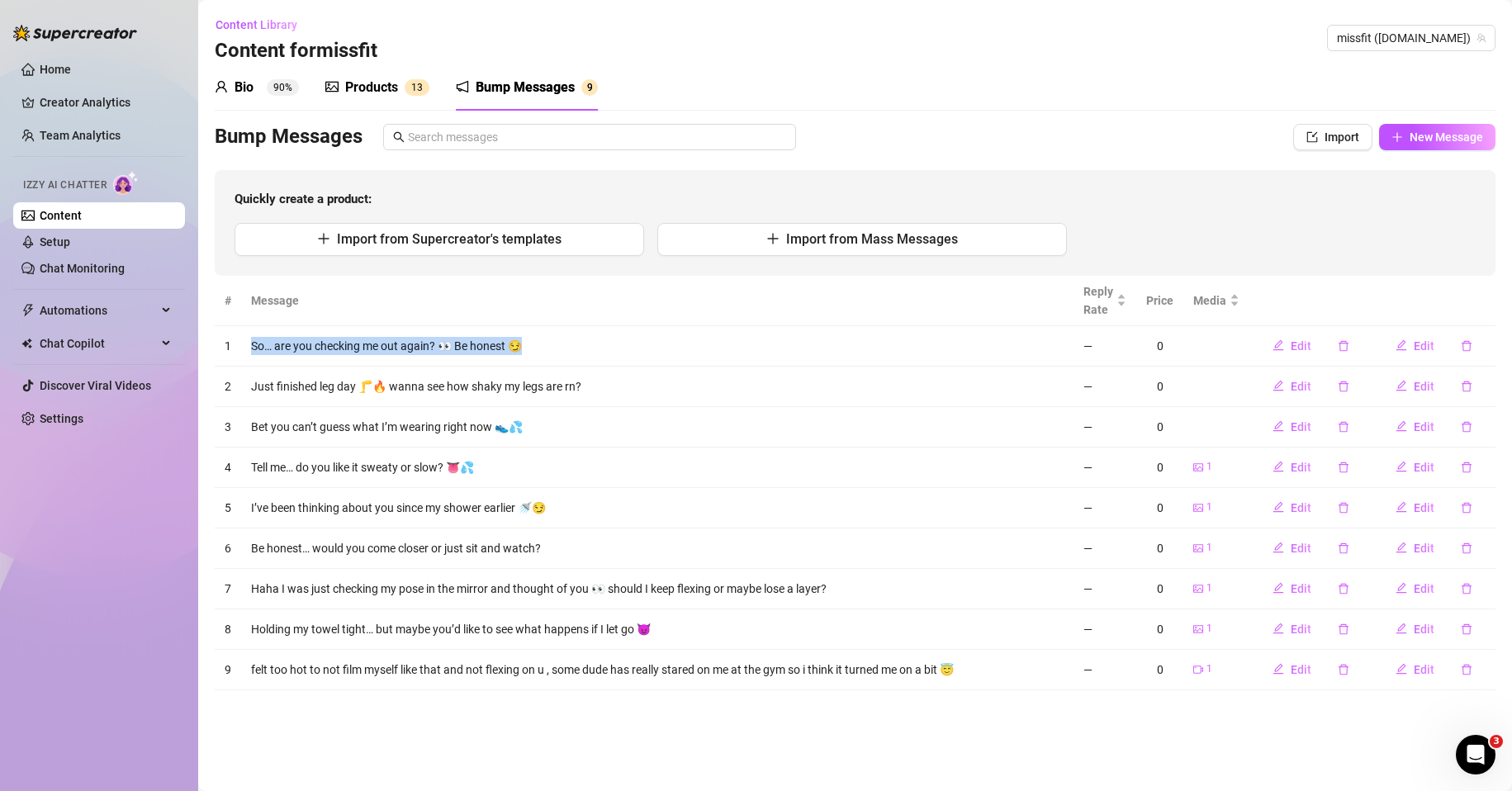
click at [592, 353] on td "So… are you checking me out again? 👀 Be honest 😏" at bounding box center [658, 347] width 832 height 40
click at [582, 329] on td "So… are you checking me out again? 👀 Be honest 😏" at bounding box center [658, 347] width 832 height 40
click at [1049, 717] on main "Content Library Content for missfit missfit (miss.fit) Bio 90% Products 1 3 Bum…" at bounding box center [855, 395] width 1314 height 791
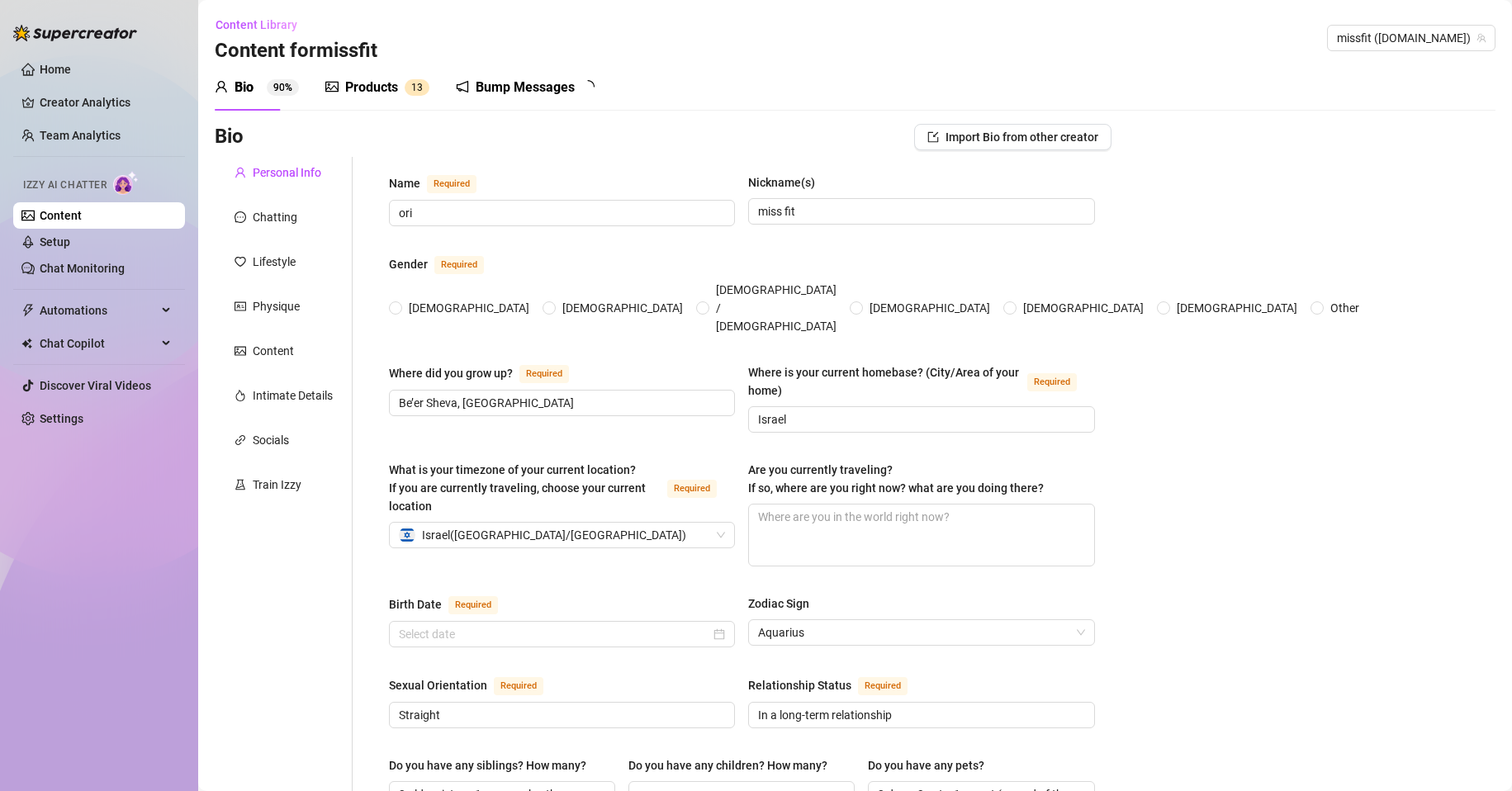
radio input "true"
type input "[DATE]"
click at [525, 90] on div "Bump Messages" at bounding box center [525, 87] width 99 height 20
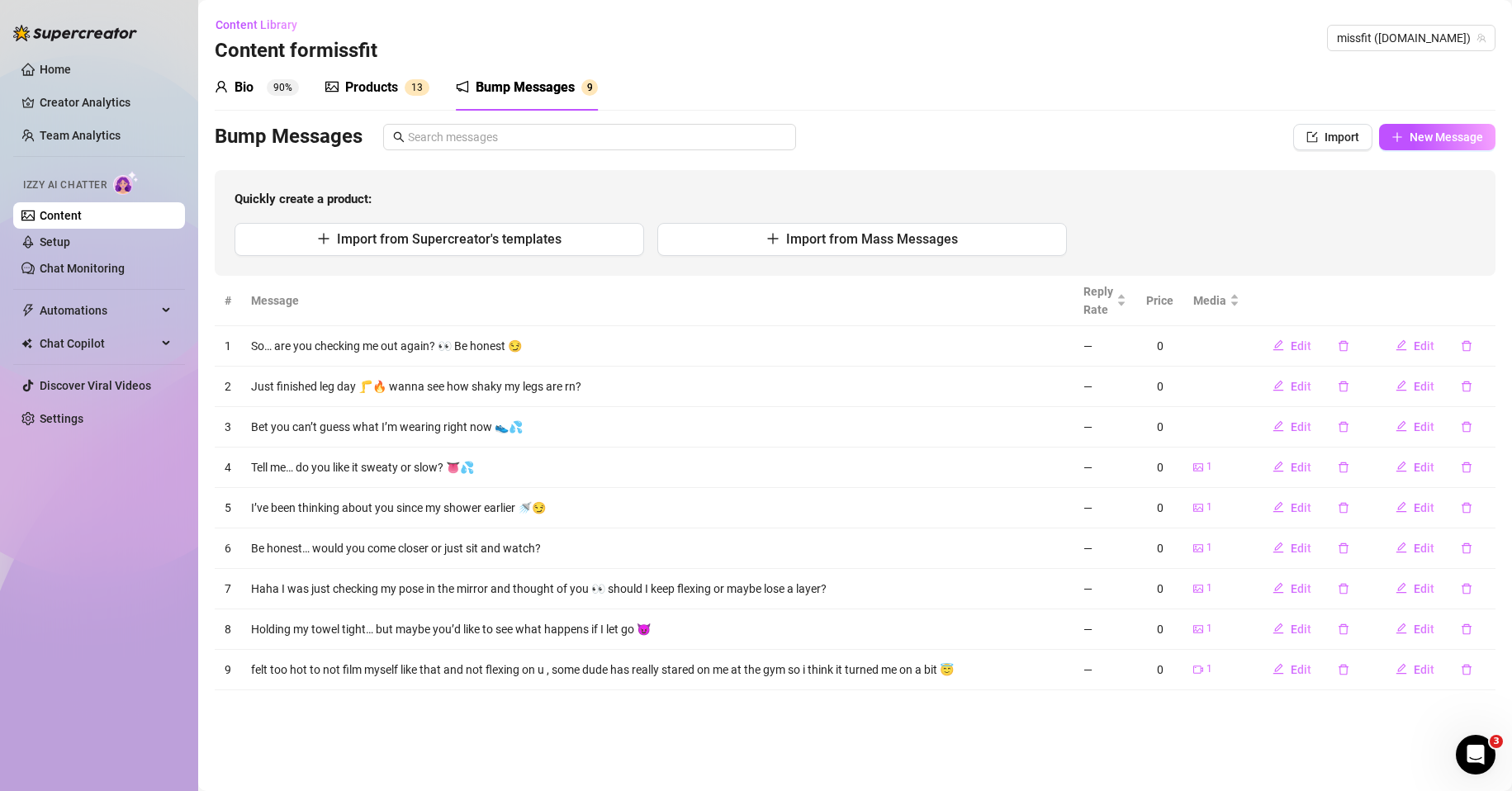
click at [378, 93] on div "Products" at bounding box center [371, 87] width 53 height 20
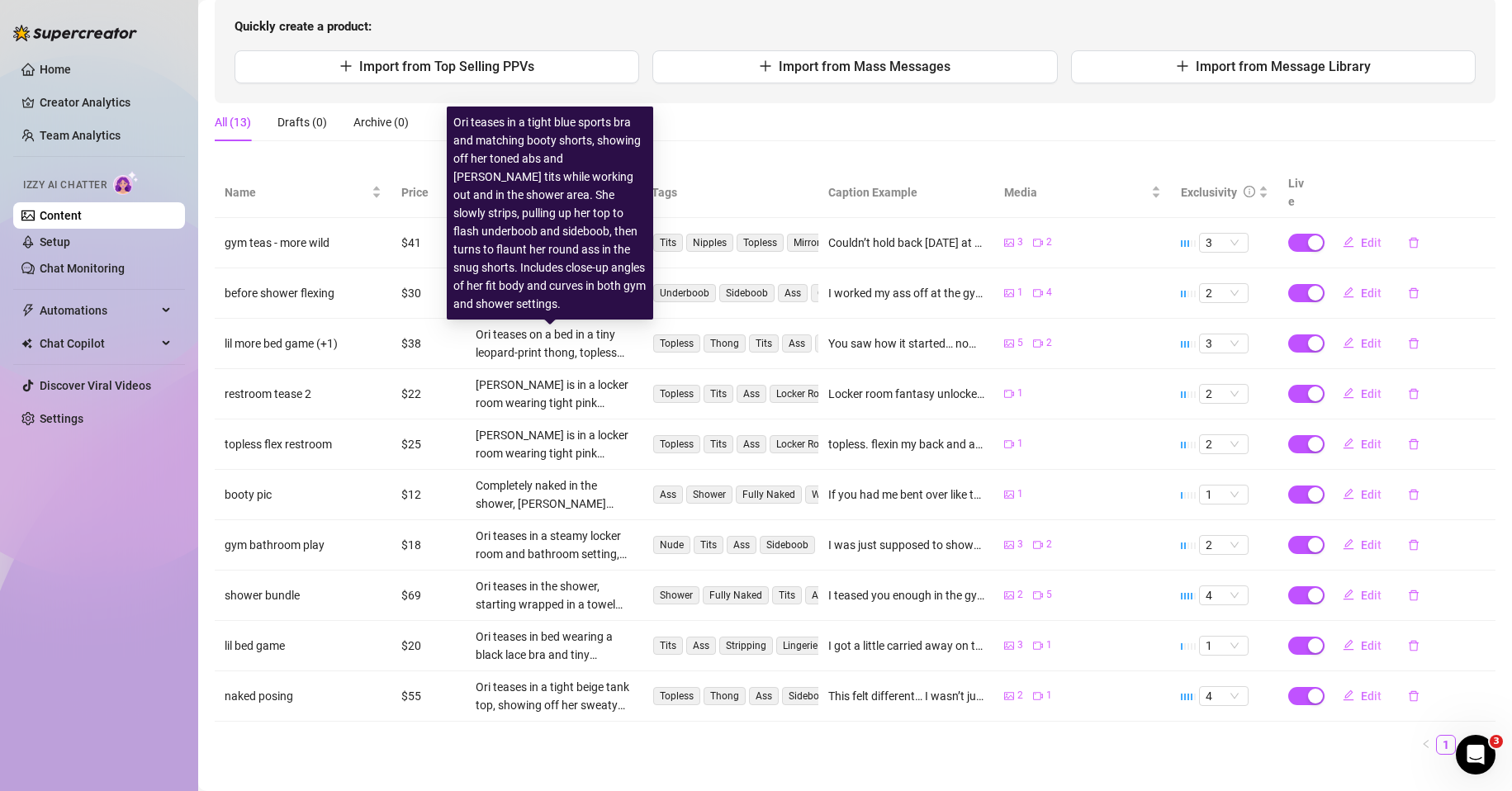
scroll to position [181, 0]
